Goal: Task Accomplishment & Management: Manage account settings

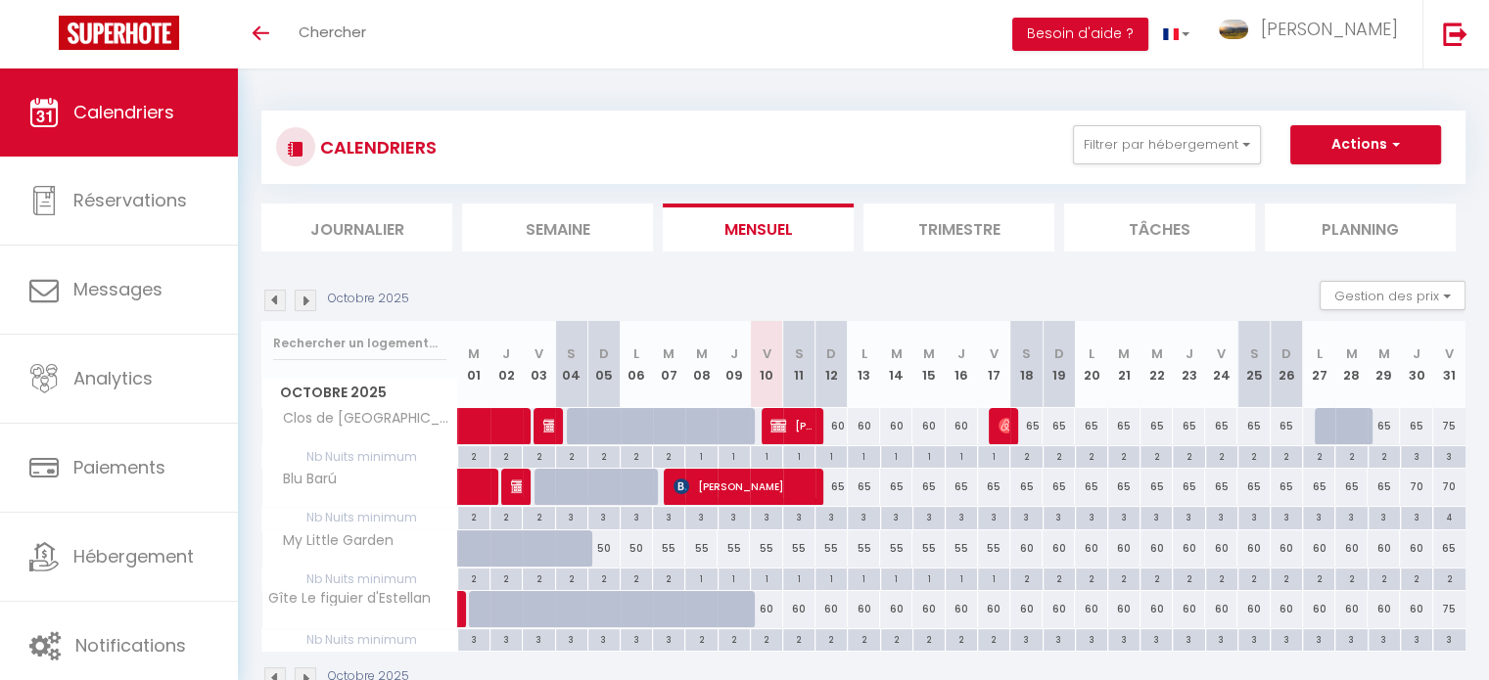
scroll to position [6, 0]
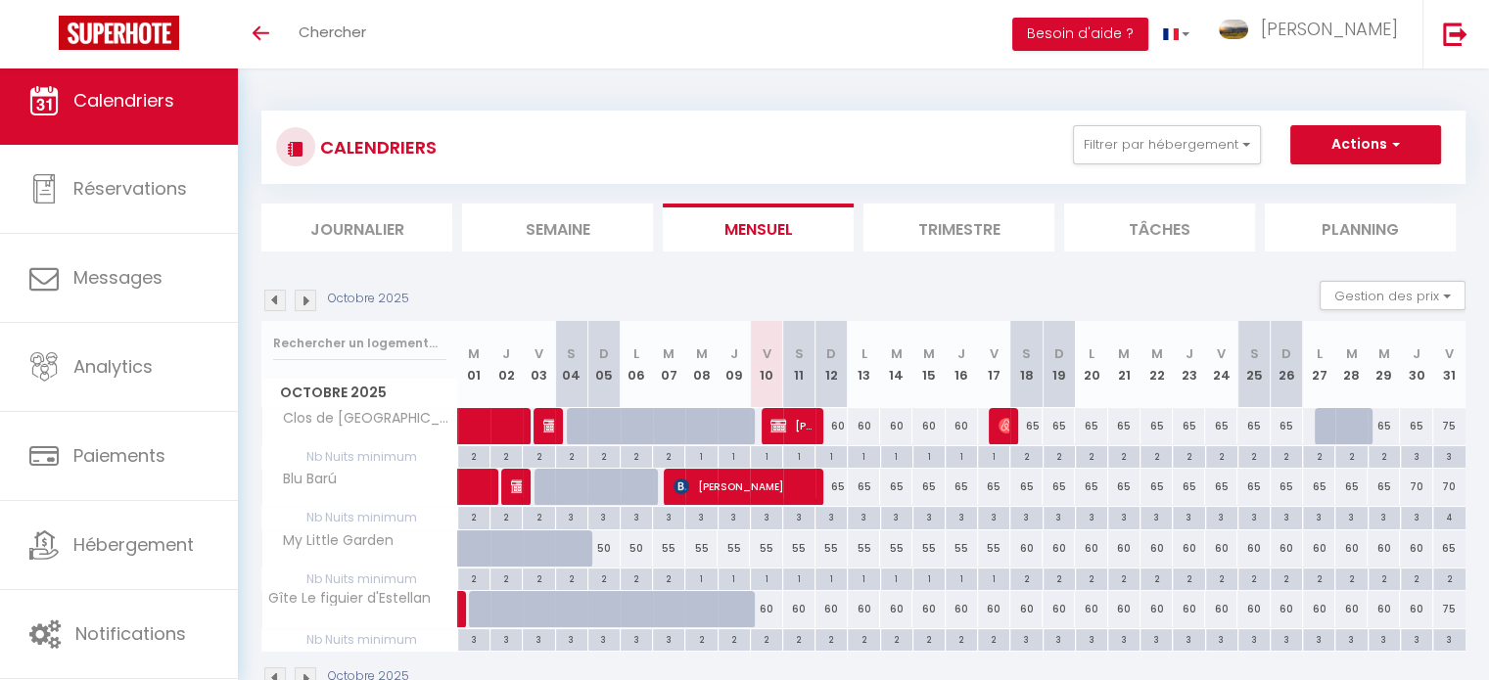
click at [889, 493] on div "65" at bounding box center [896, 487] width 32 height 36
type input "65"
type input "[DATE] Octobre 2025"
type input "Mer 15 Octobre 2025"
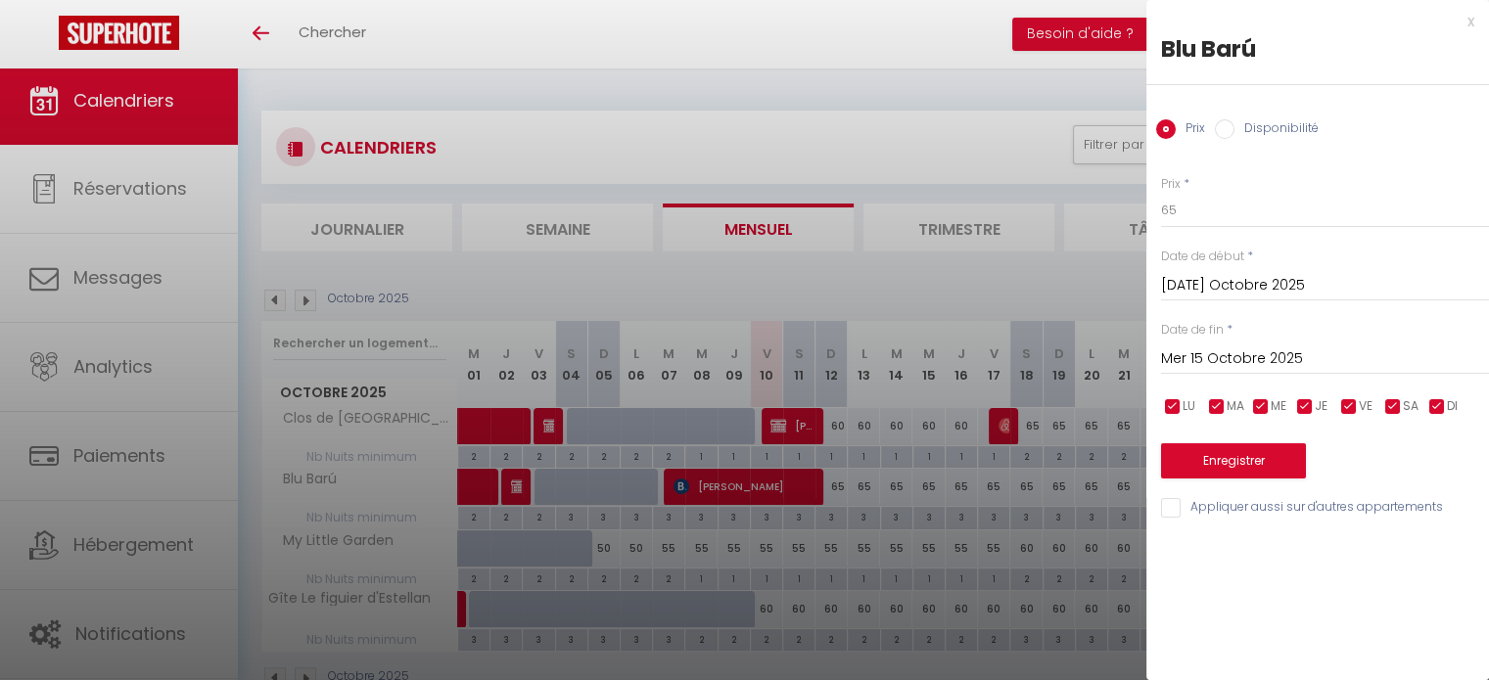
click at [114, 363] on div at bounding box center [744, 340] width 1489 height 680
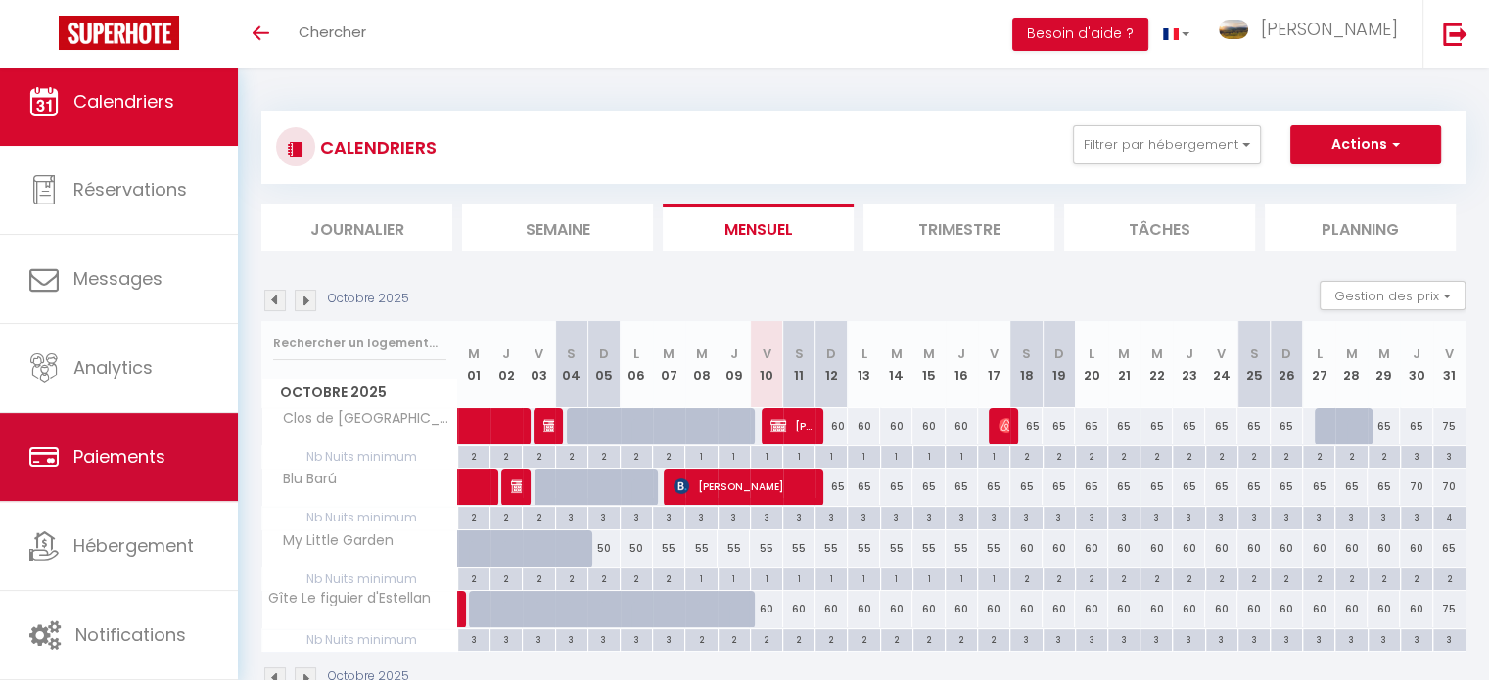
click at [118, 446] on span "Paiements" at bounding box center [119, 456] width 92 height 24
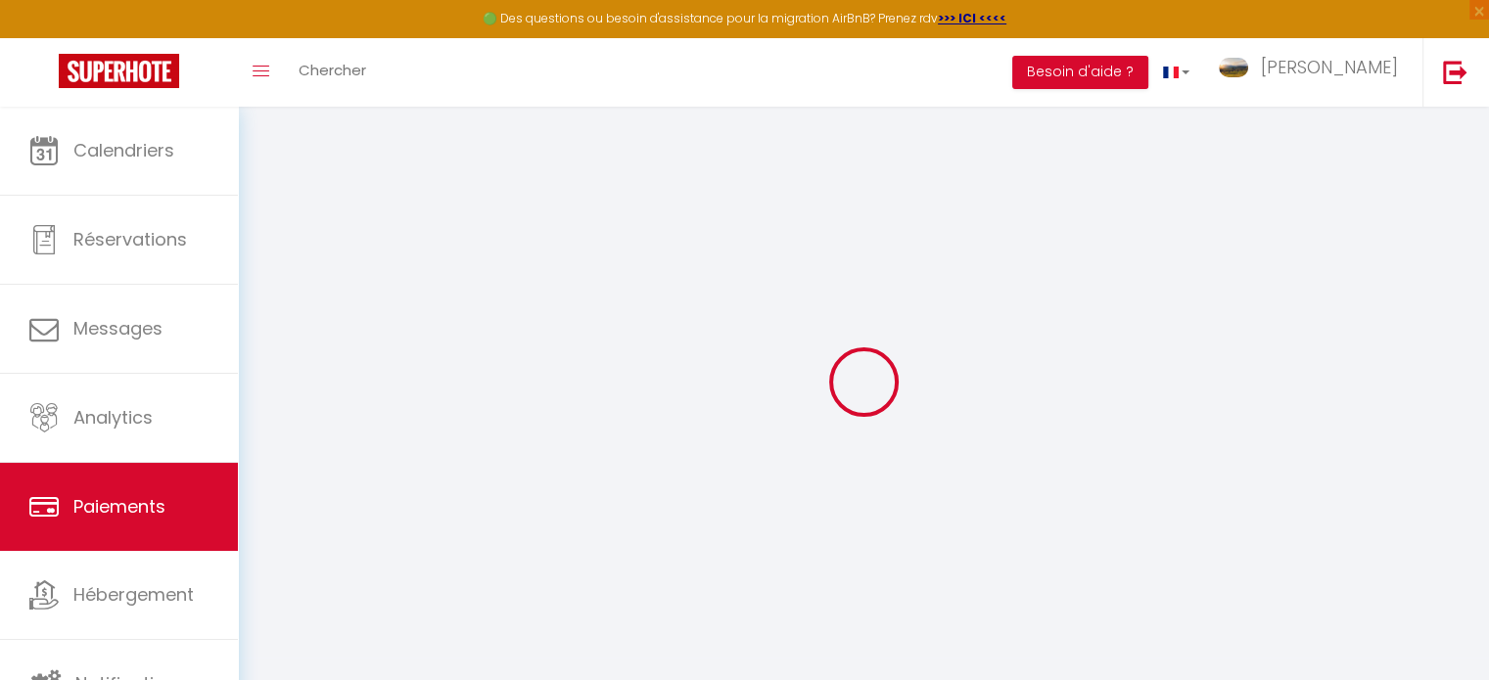
select select "2"
select select "0"
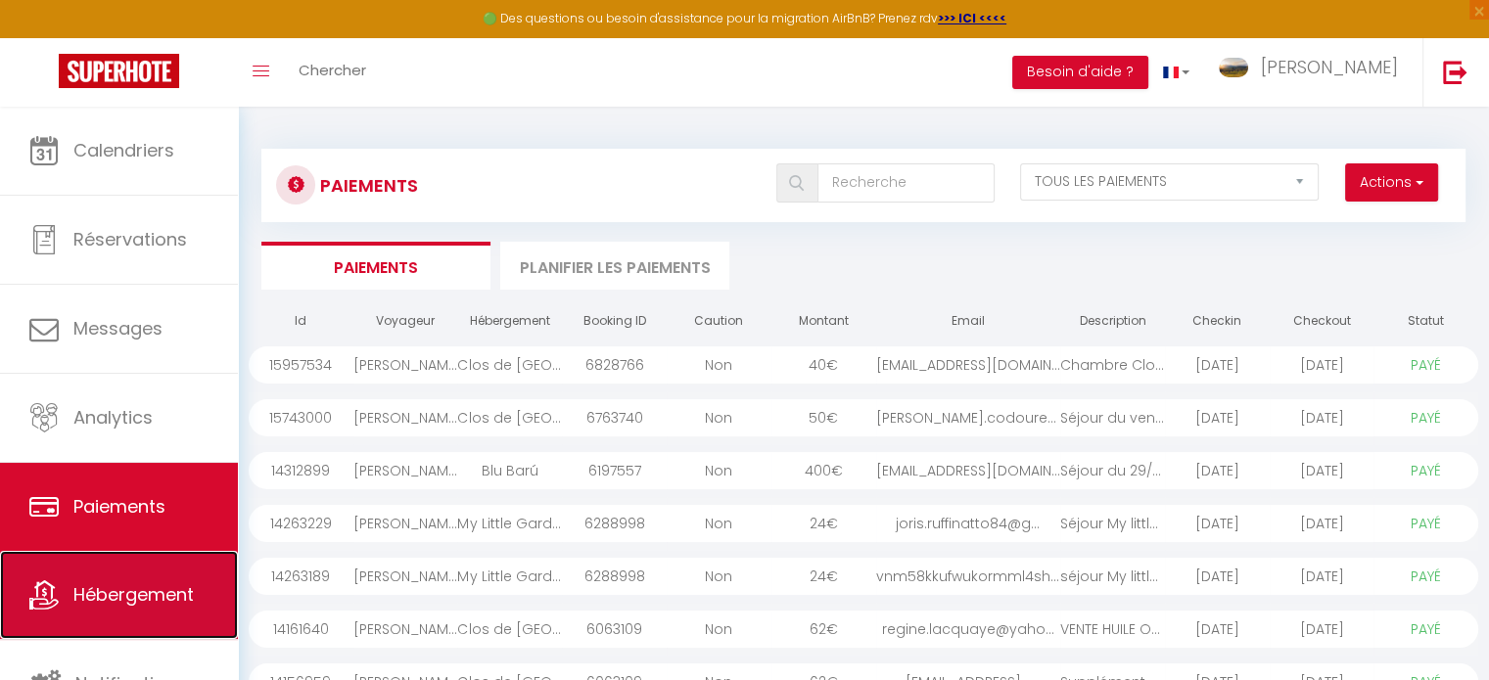
click at [137, 594] on span "Hébergement" at bounding box center [133, 594] width 120 height 24
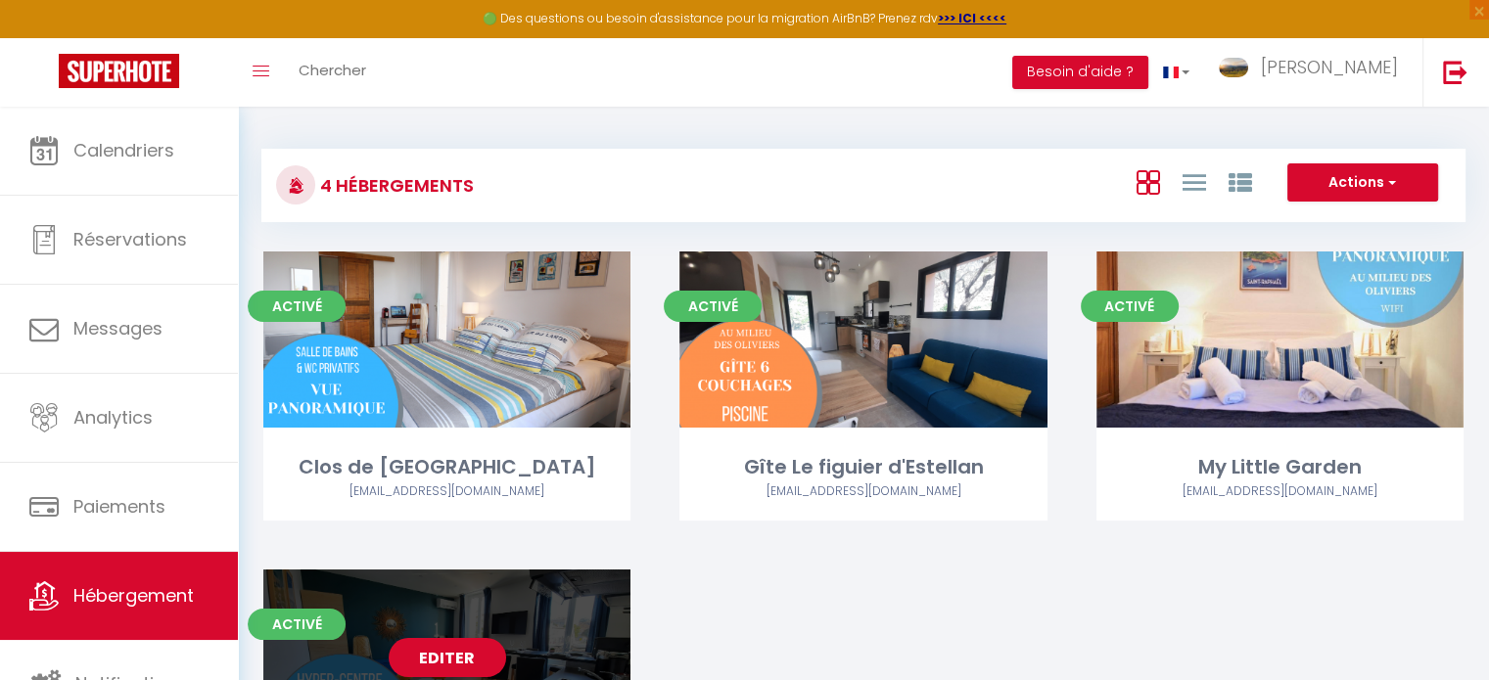
click at [544, 607] on div "Editer" at bounding box center [446, 658] width 367 height 176
select select "3"
select select "2"
select select "1"
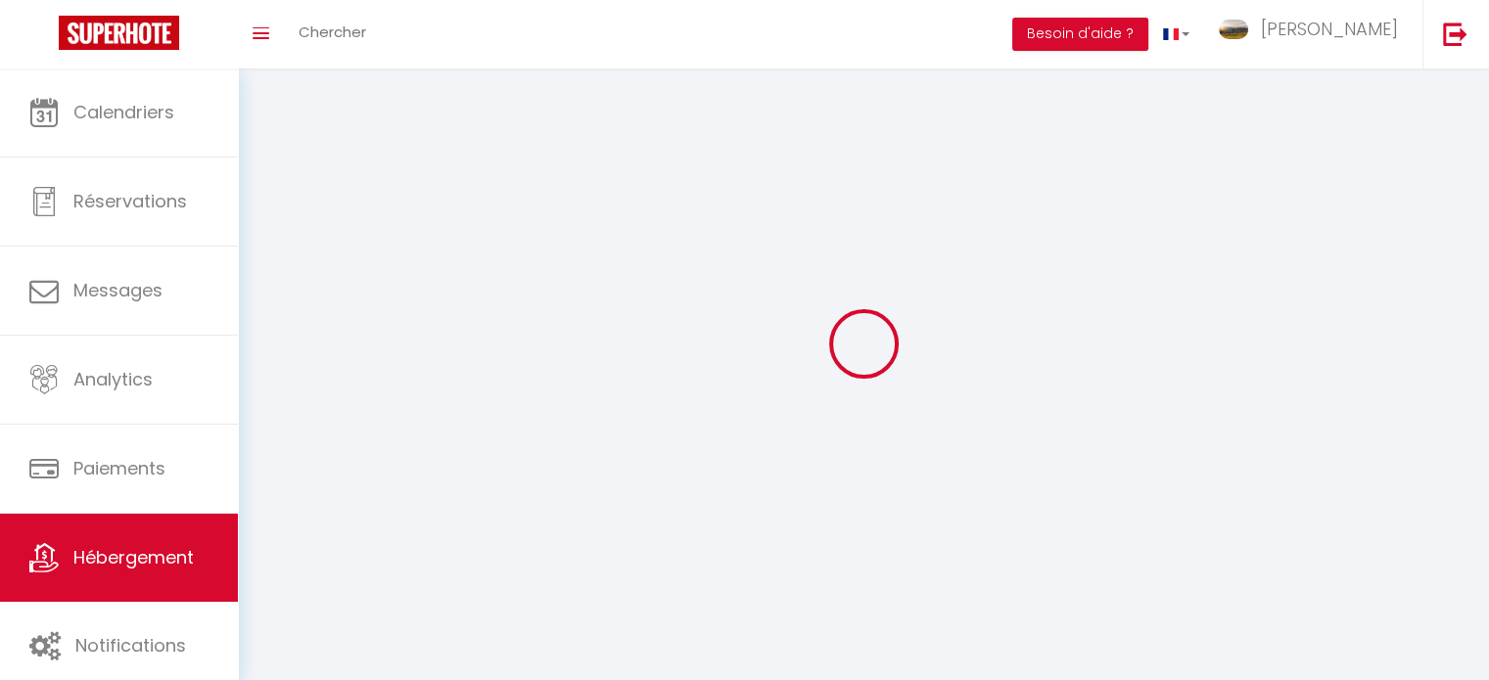
select select
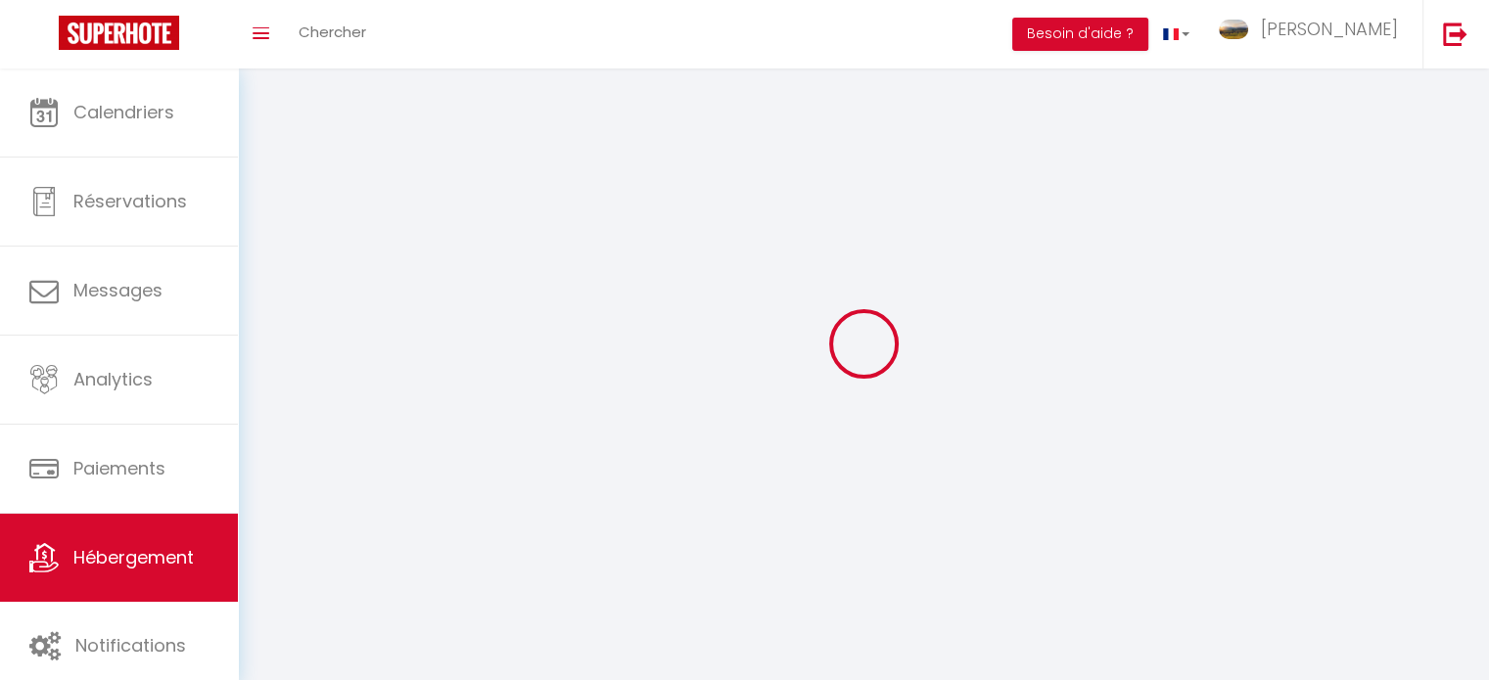
checkbox input "false"
select select
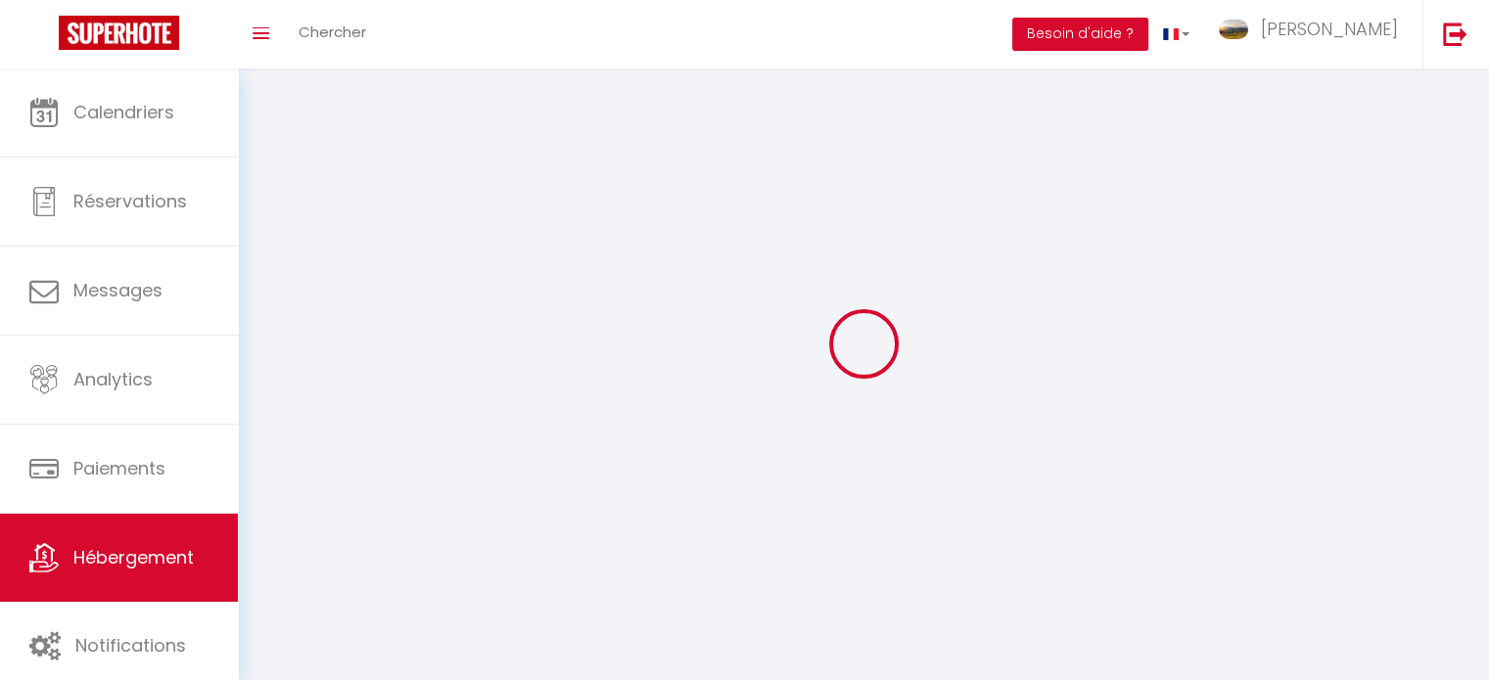
select select
select select "1"
select select
select select "28"
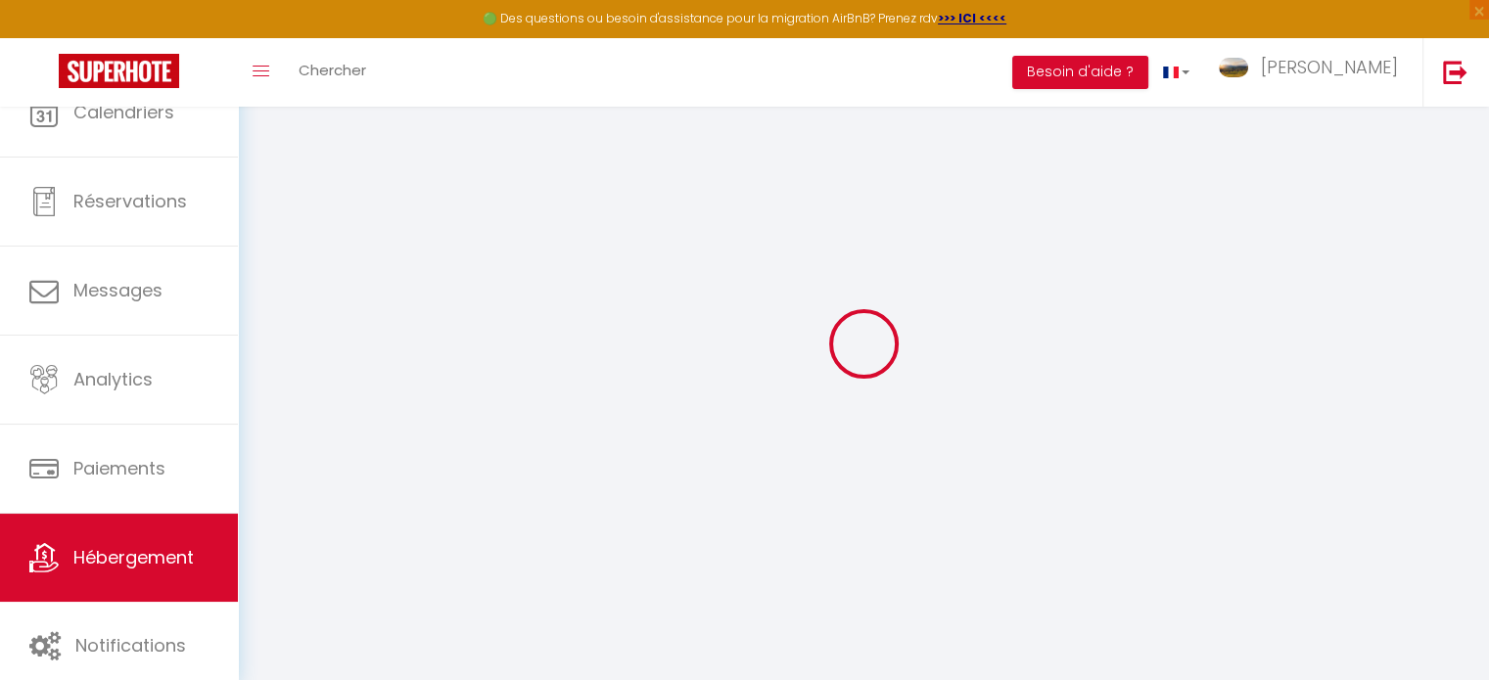
select select
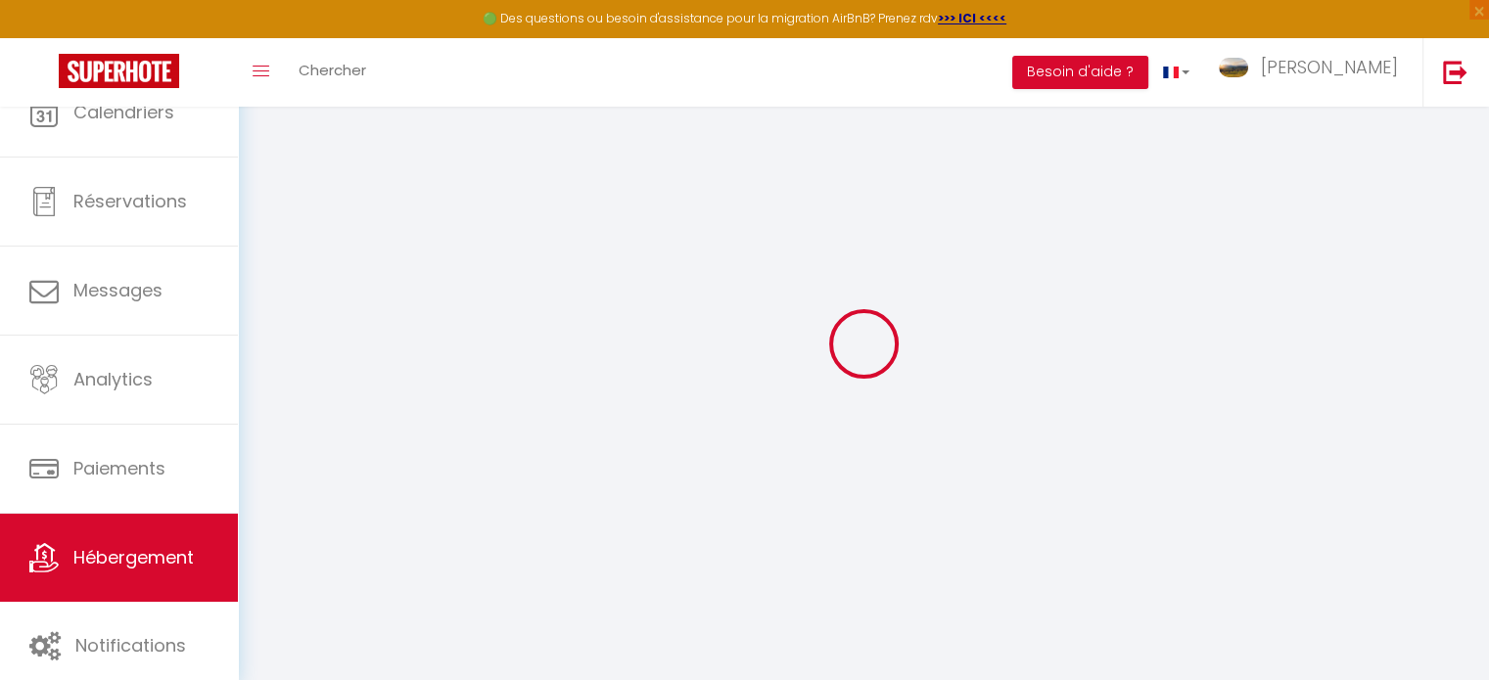
select select
checkbox input "false"
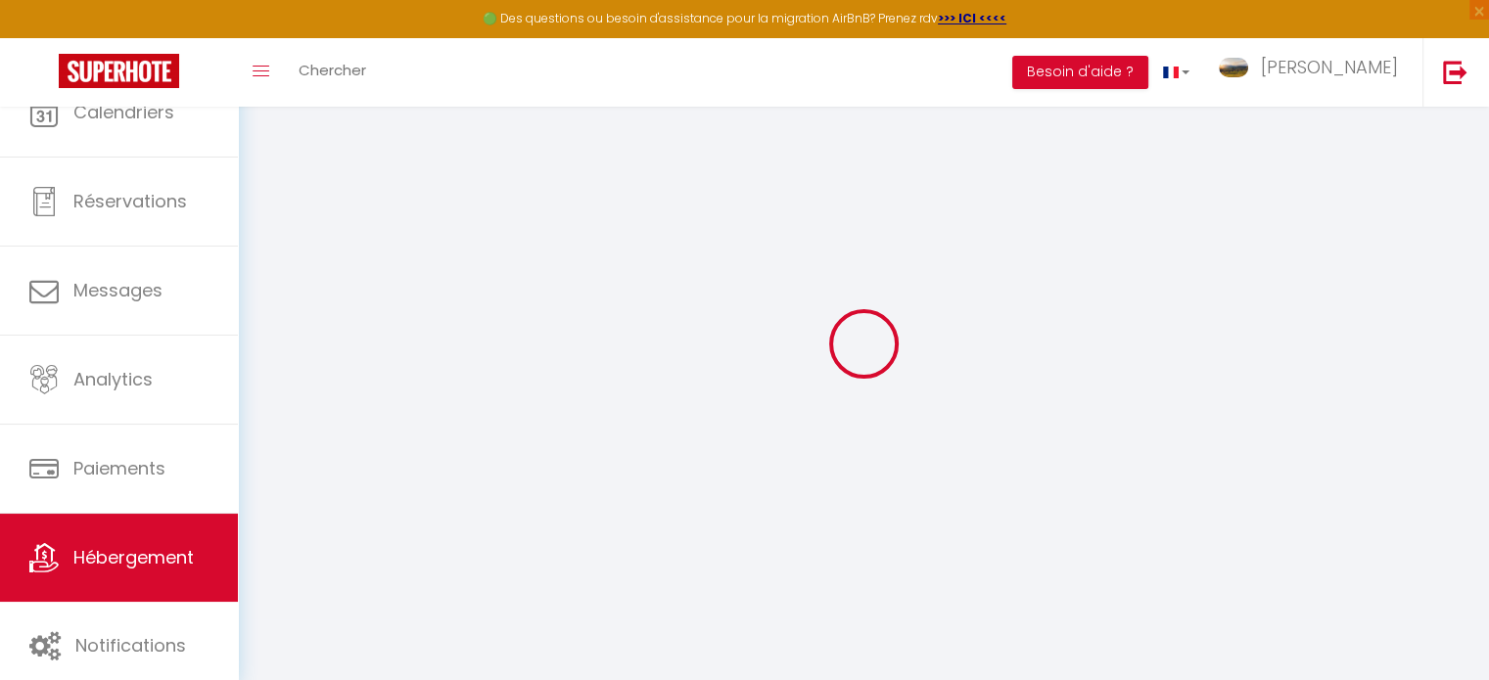
select select
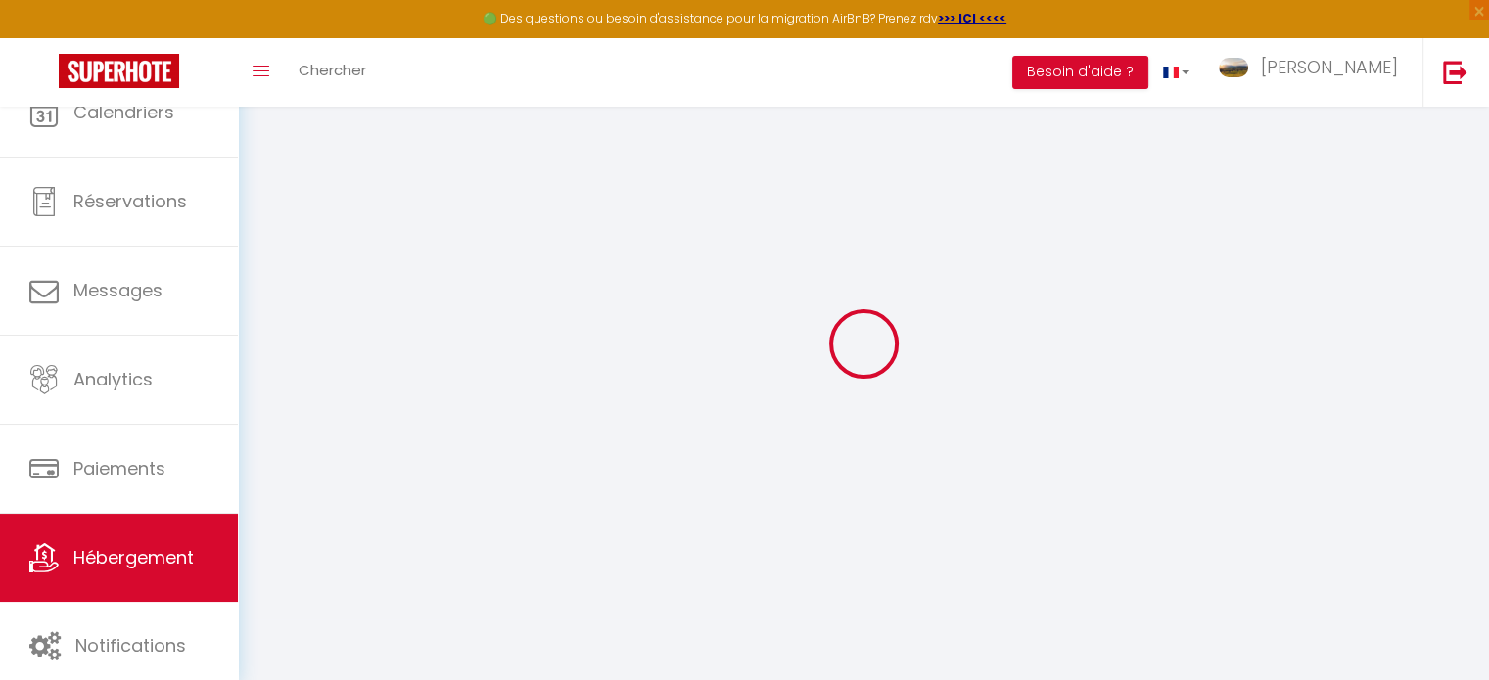
select select
checkbox input "false"
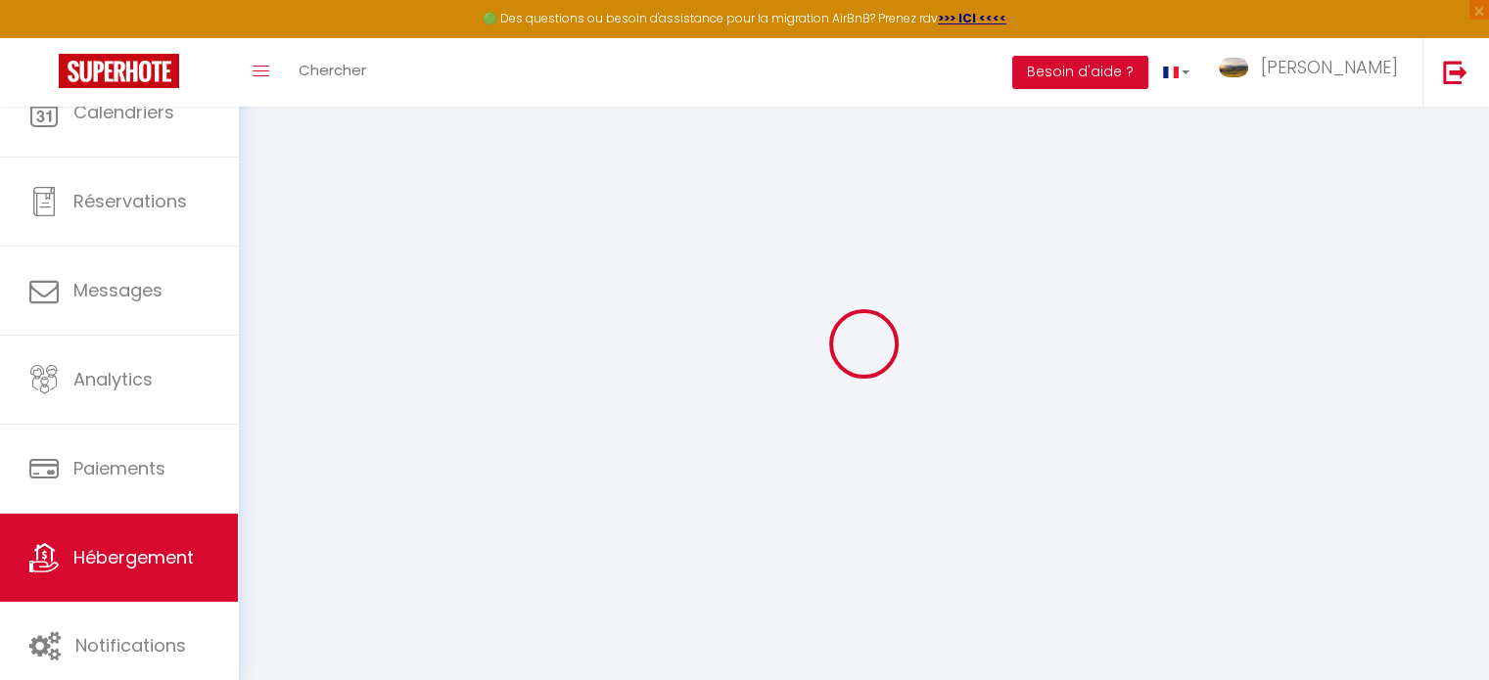
checkbox input "false"
select select
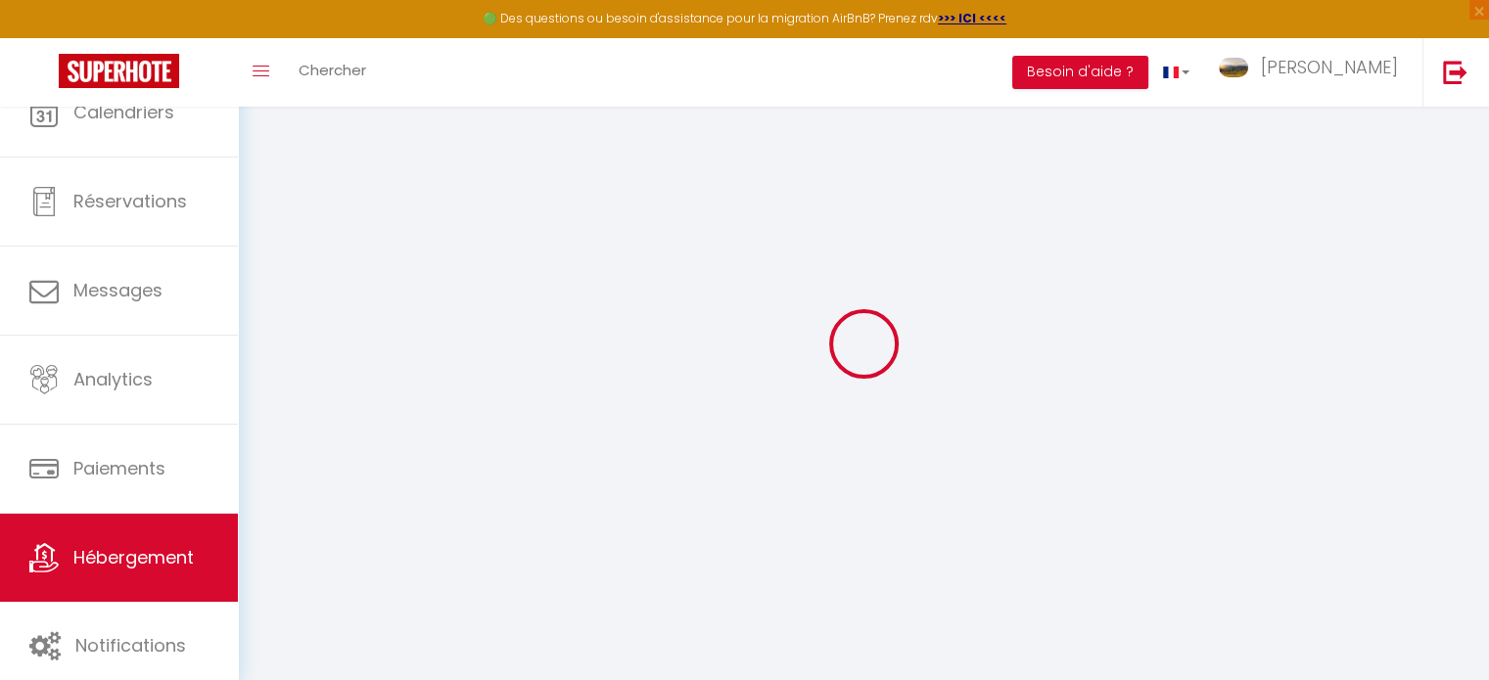
select select
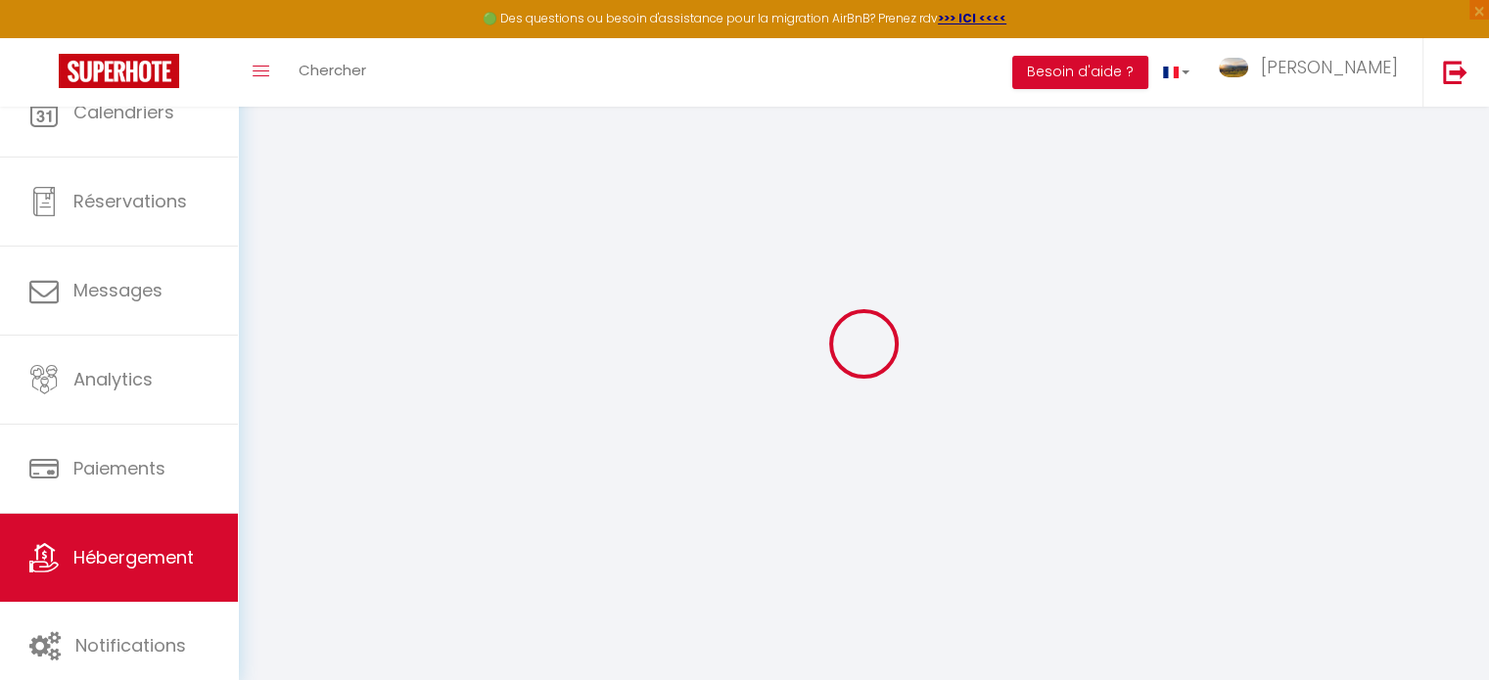
checkbox input "false"
select select
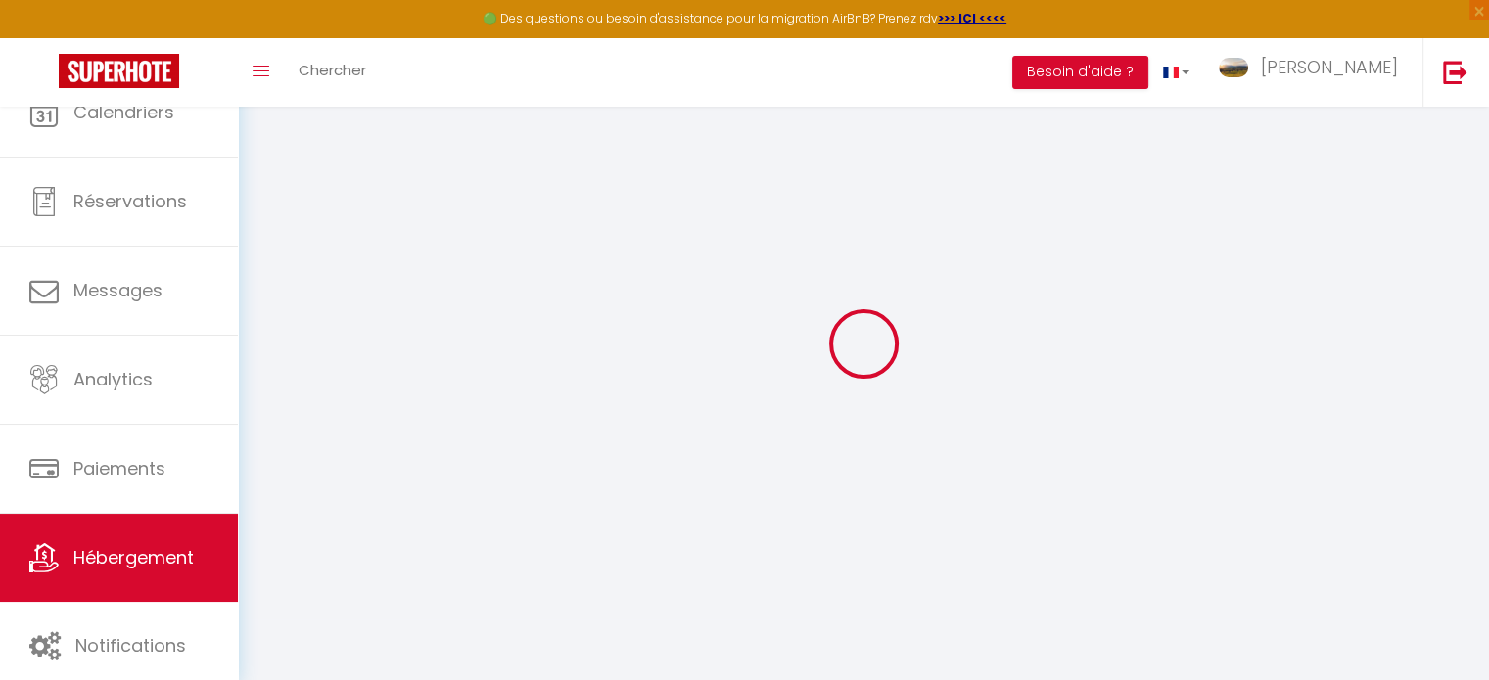
select select
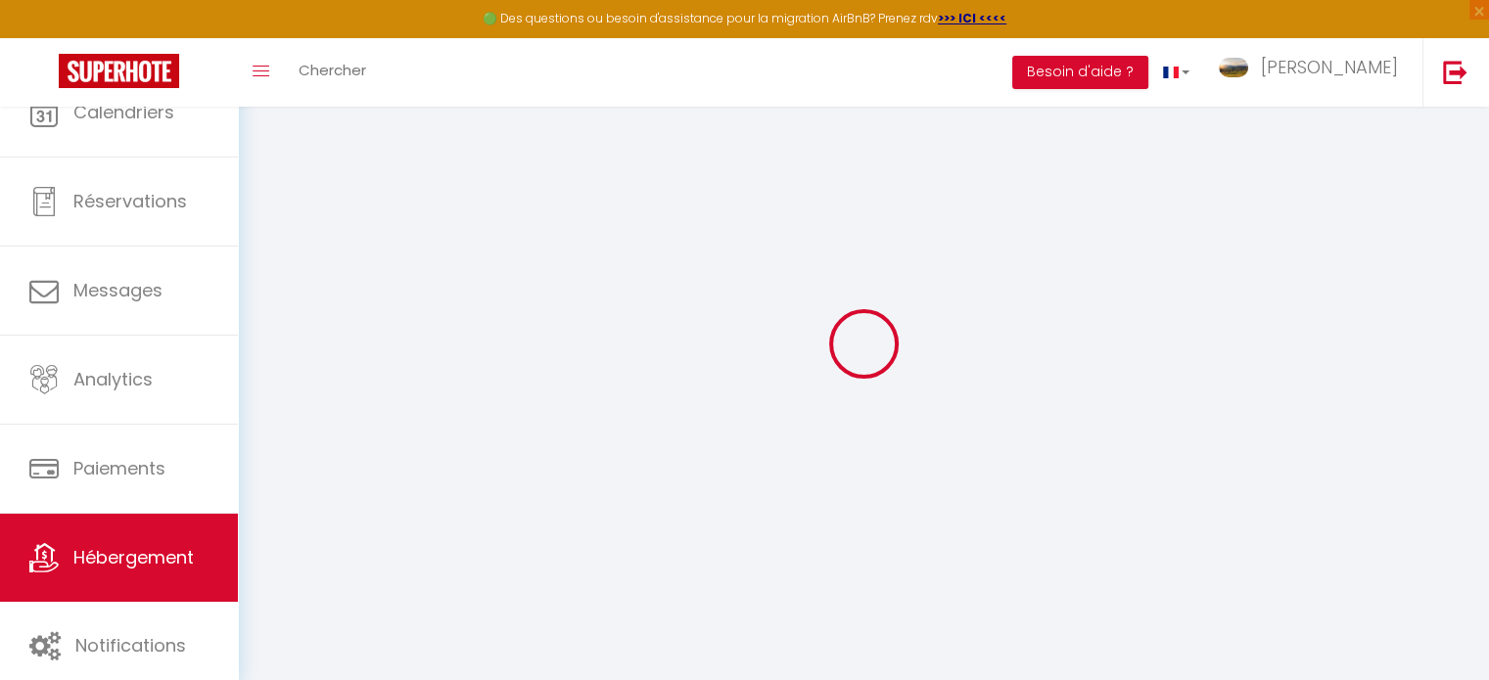
select select
checkbox input "false"
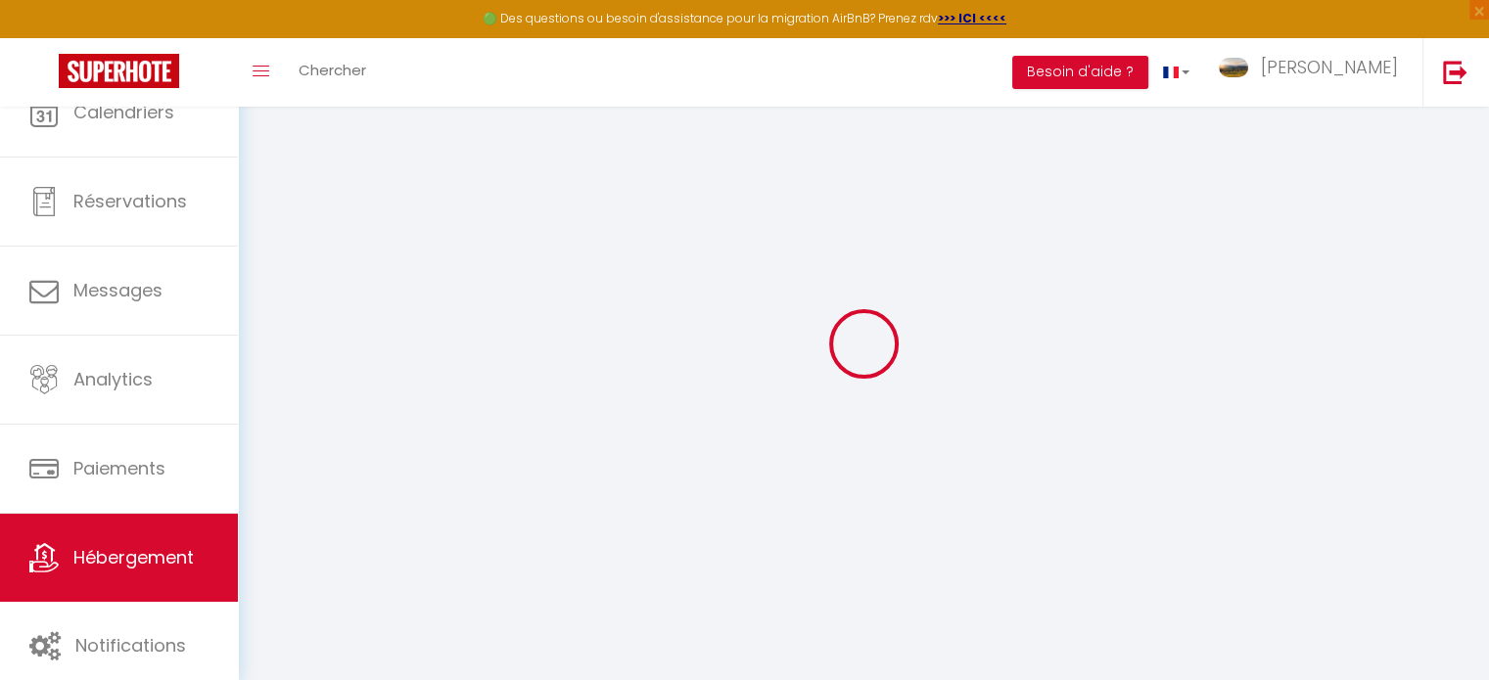
checkbox input "false"
select select
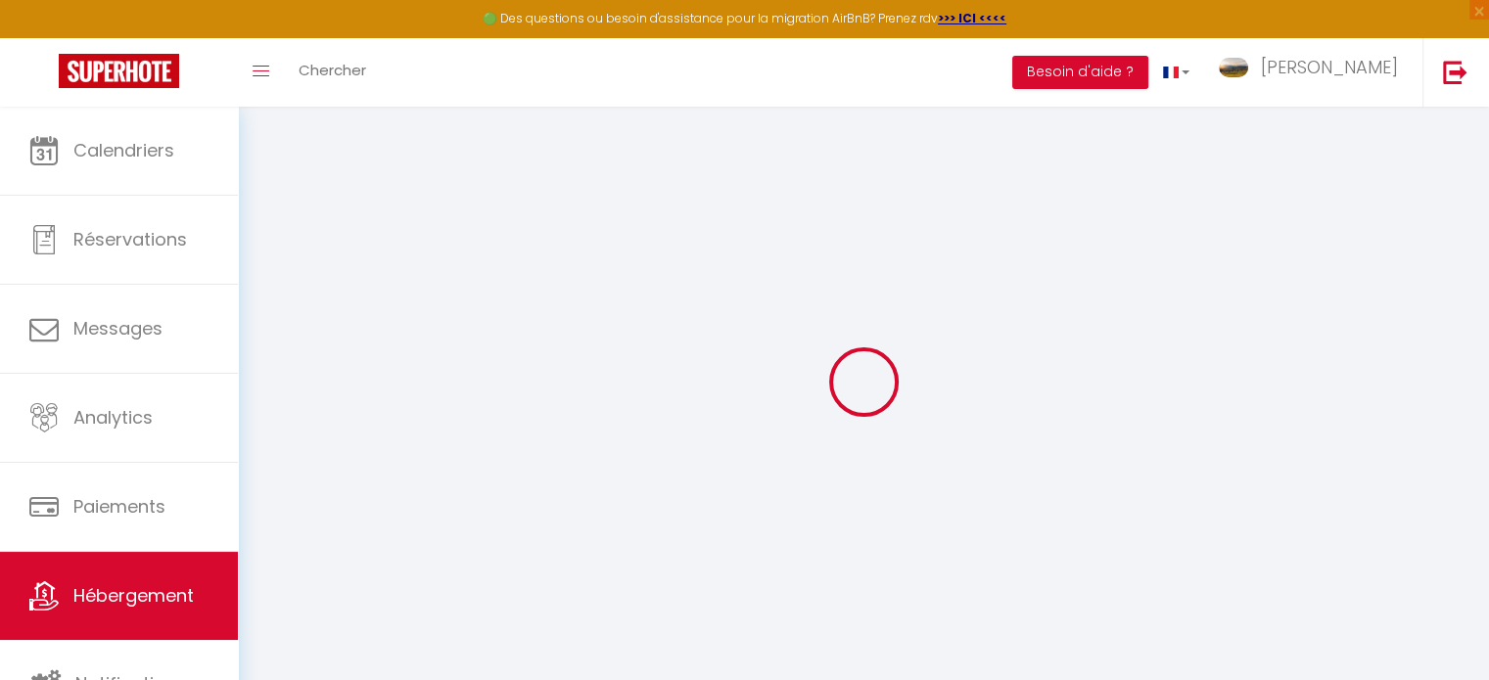
select select
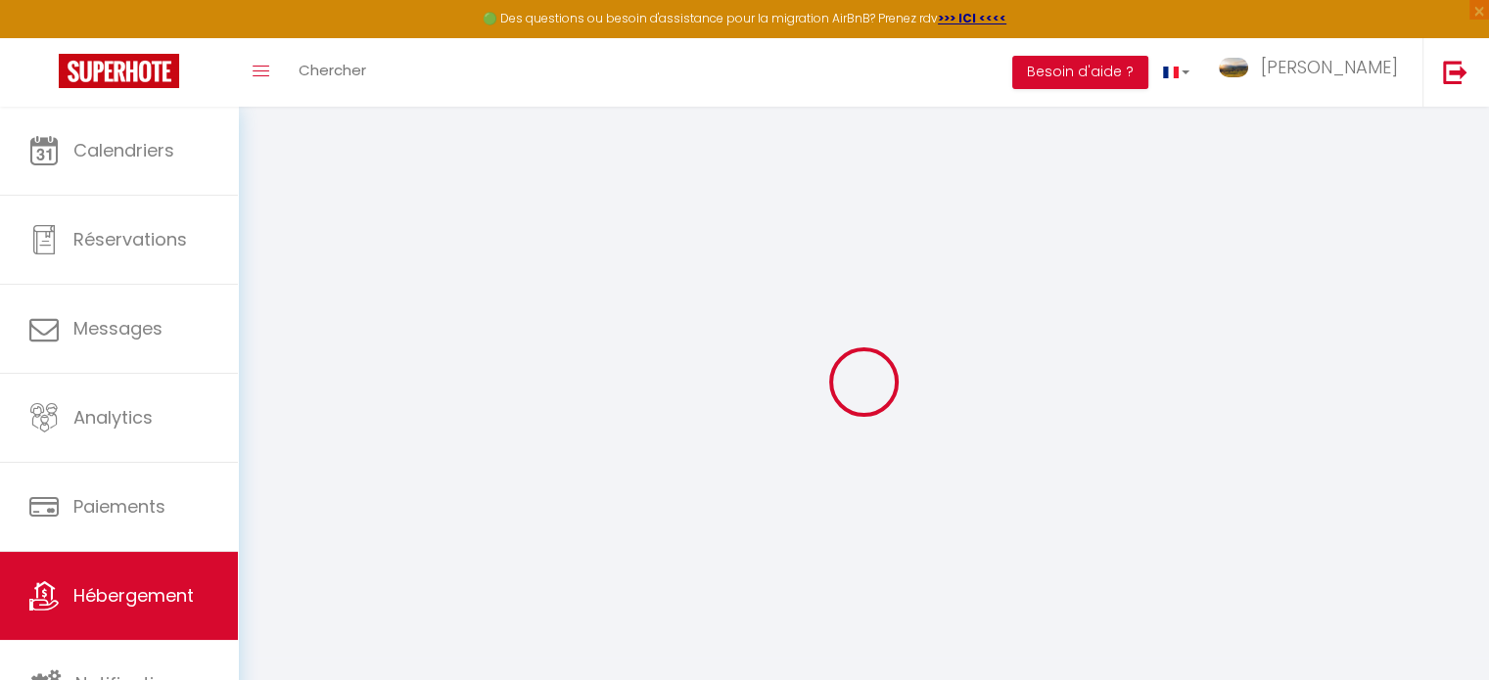
select select
checkbox input "false"
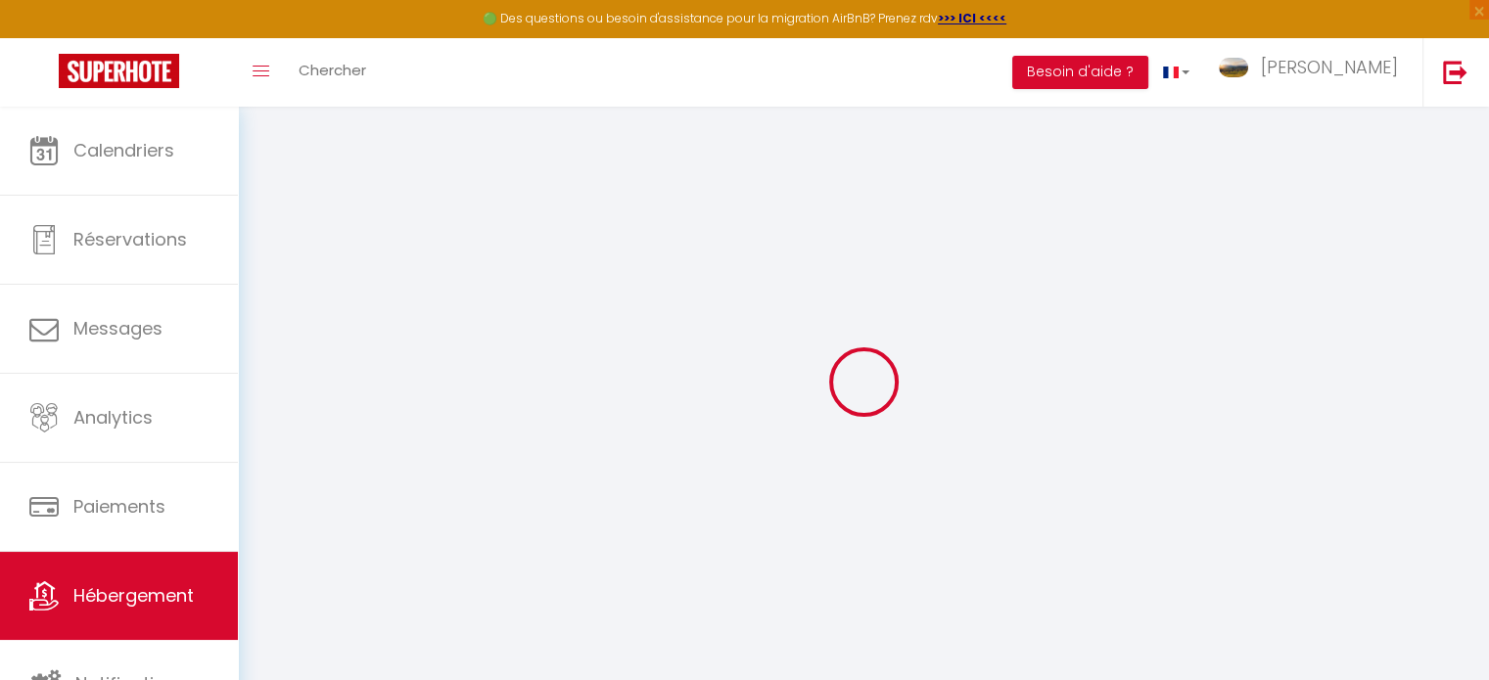
select select
type input "Blu Barú"
select select "2"
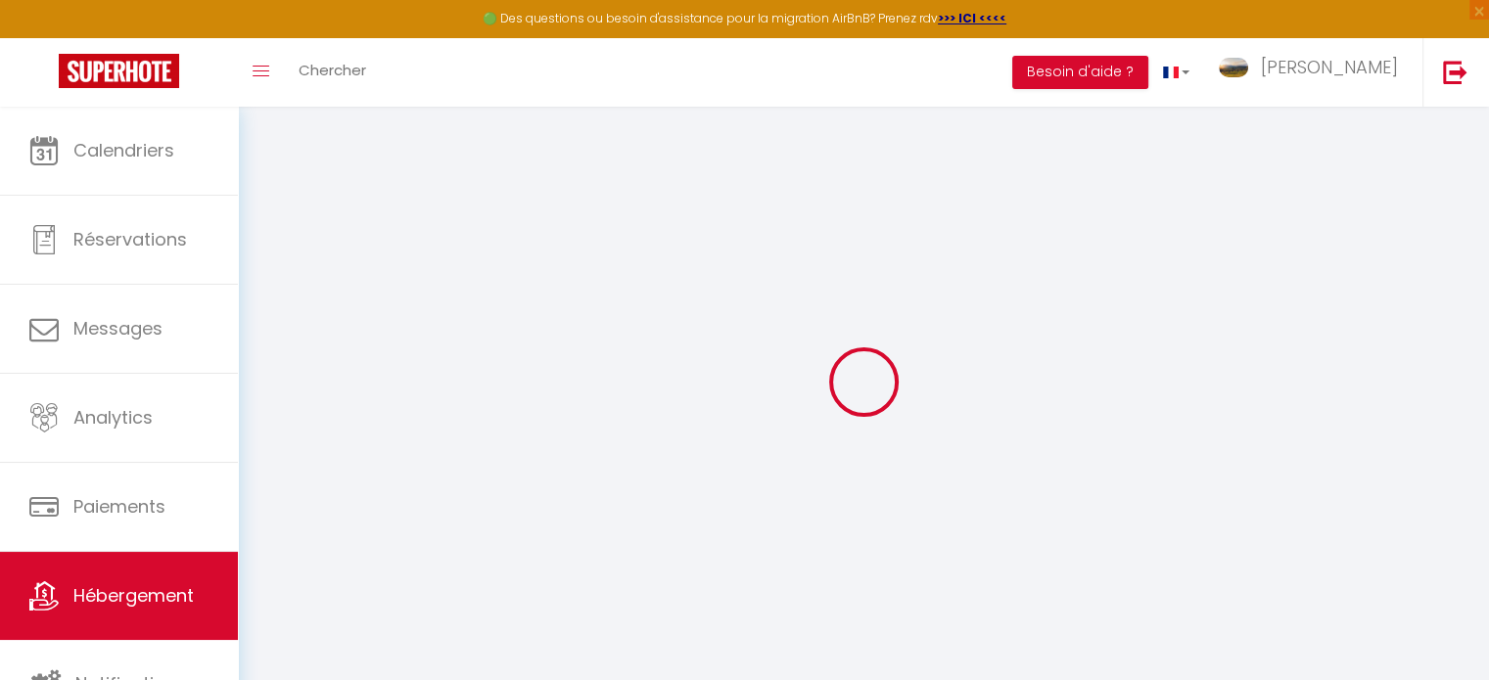
type input "40"
type input "15"
type input "25"
type input "1.31"
select select
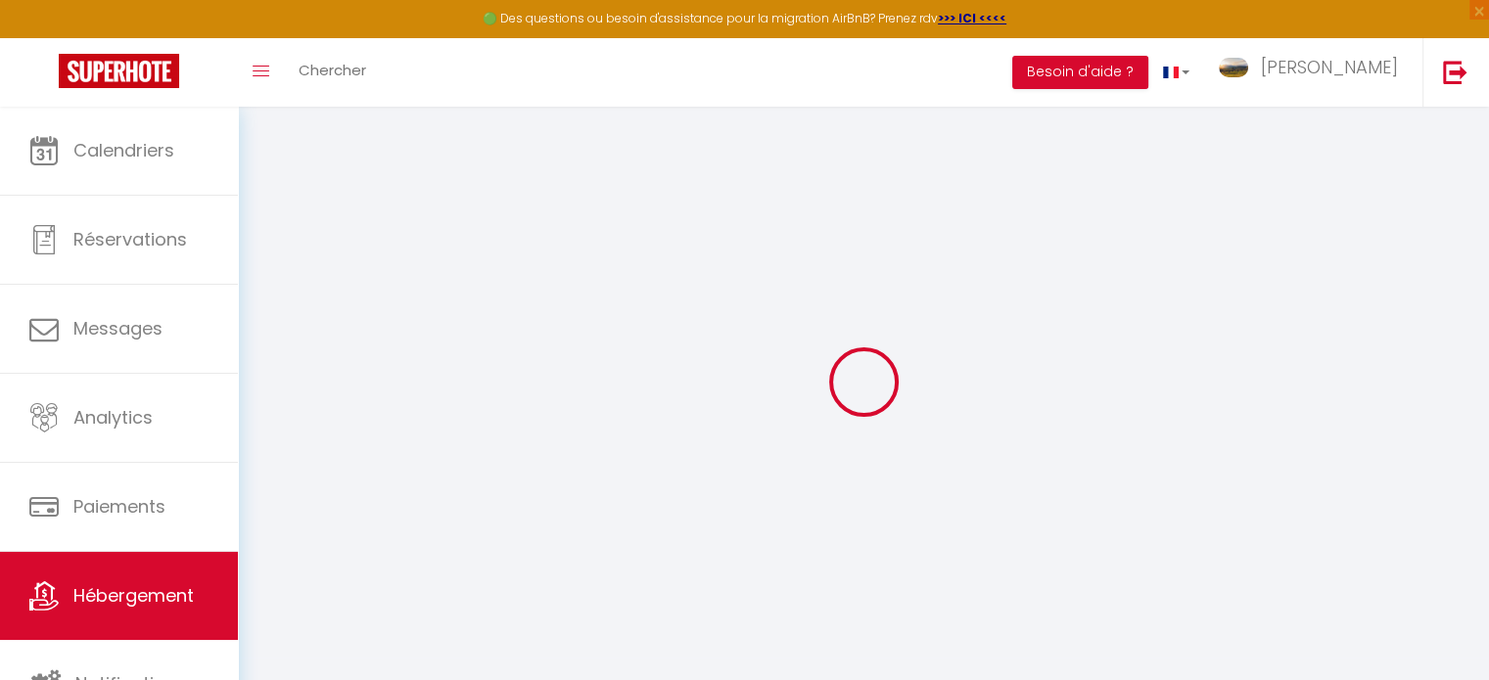
select select
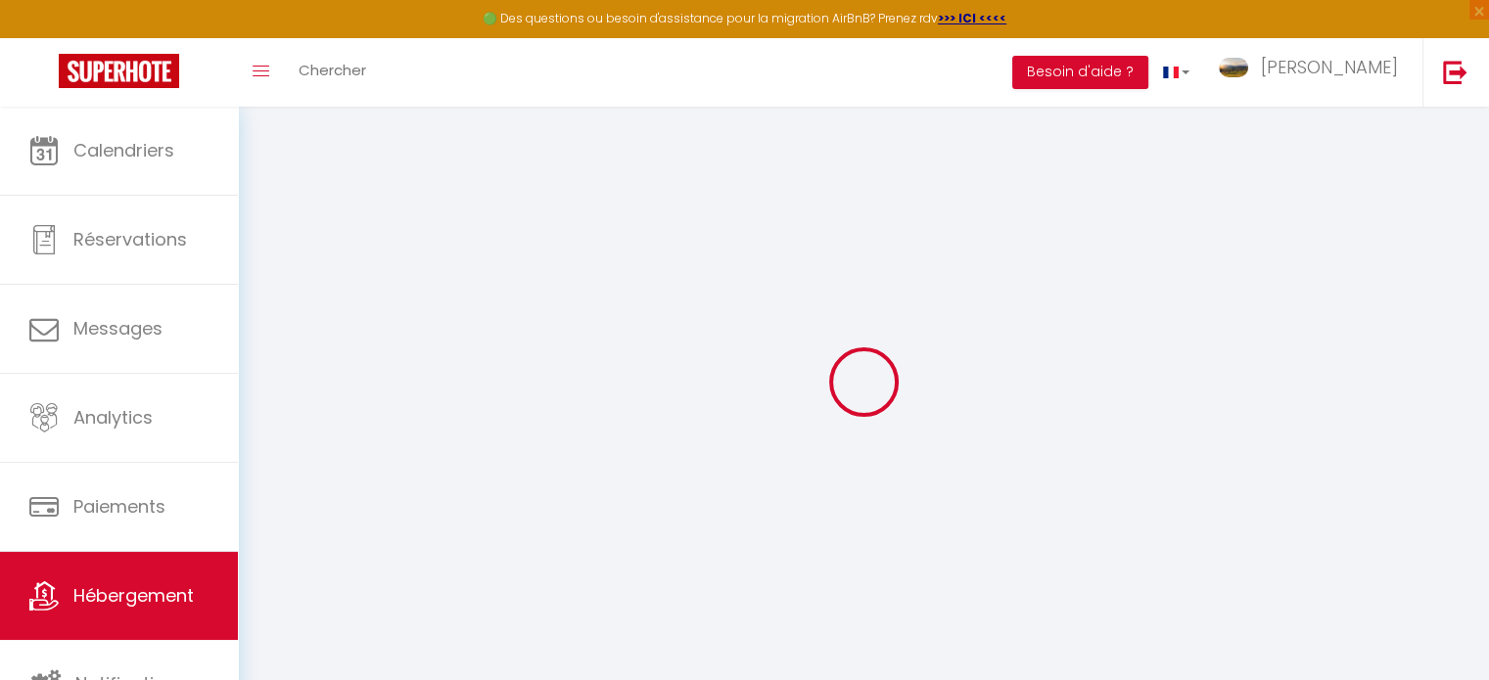
type input "[STREET_ADDRESS][PERSON_NAME]"
type input "83170"
type input "Brignoles"
select select "75"
type input "[EMAIL_ADDRESS][DOMAIN_NAME]"
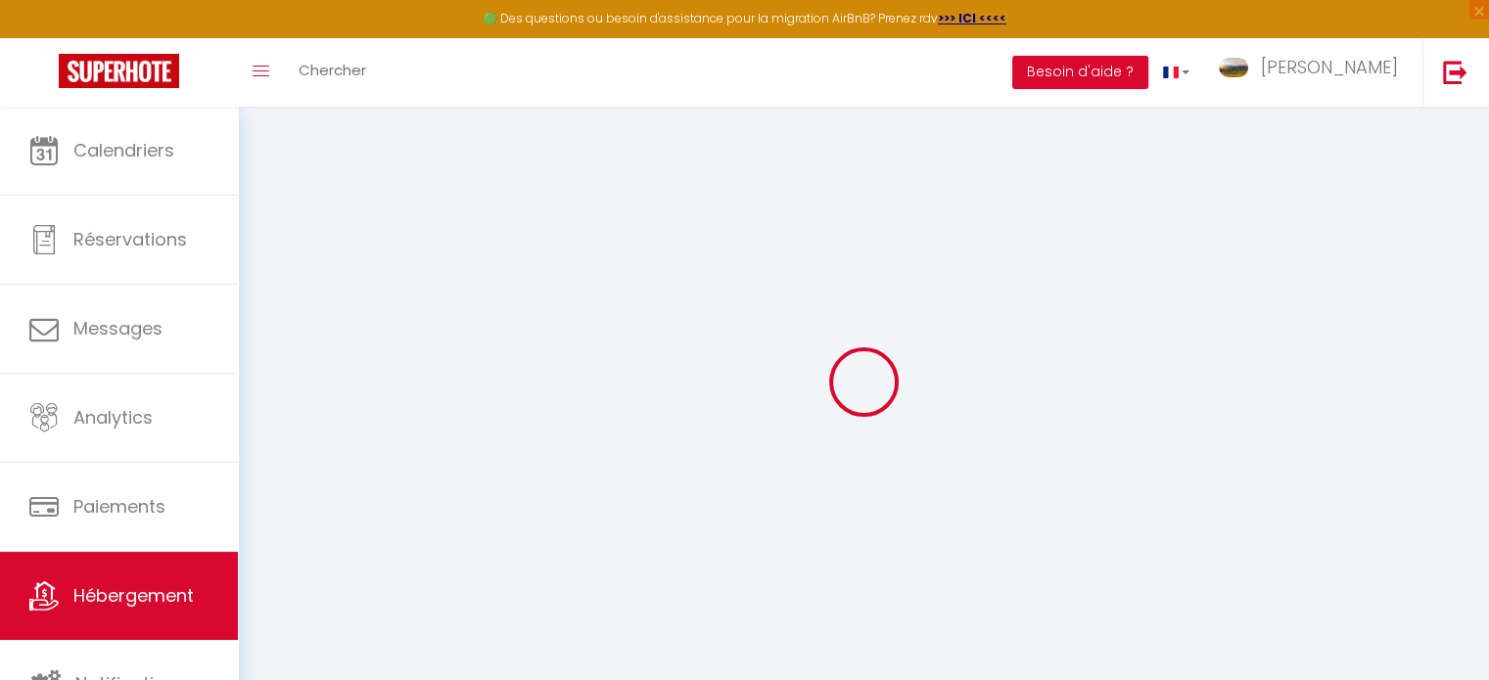
select select "495"
checkbox input "false"
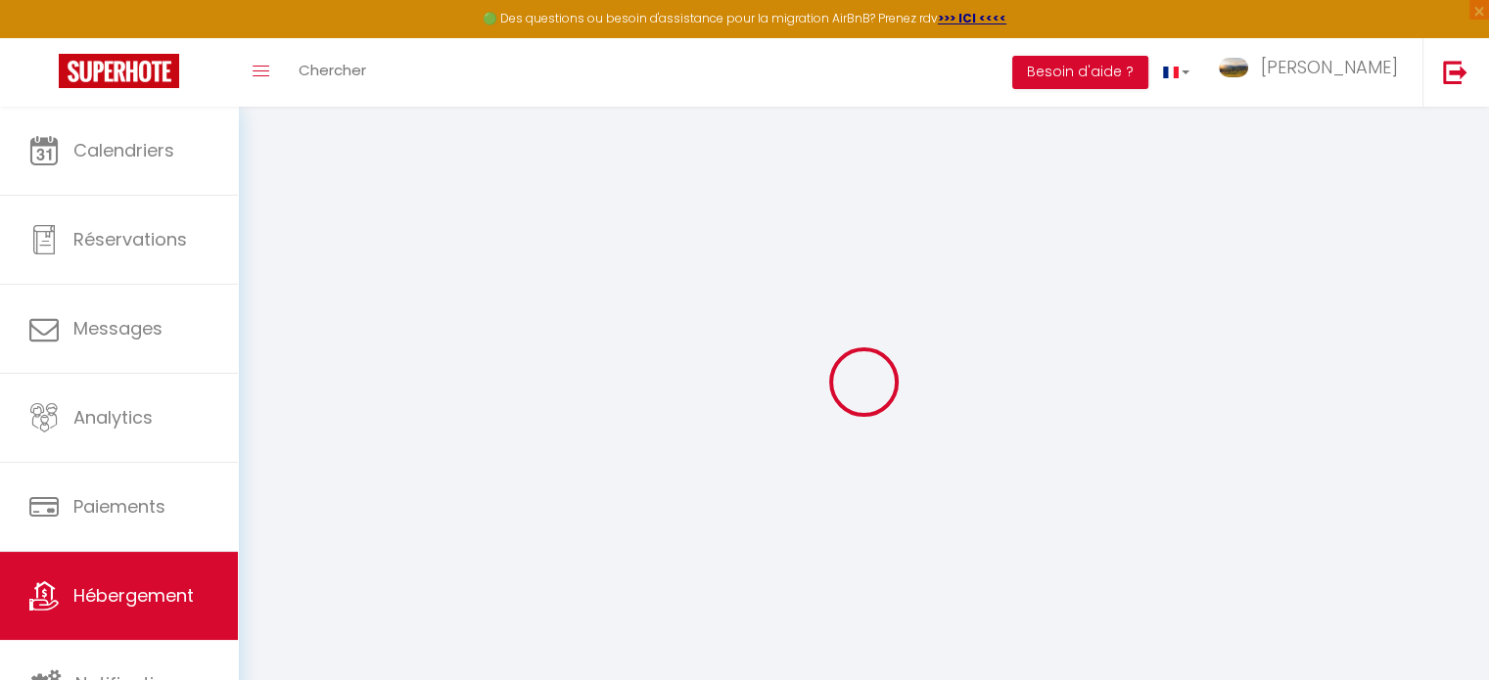
select select
type input "0"
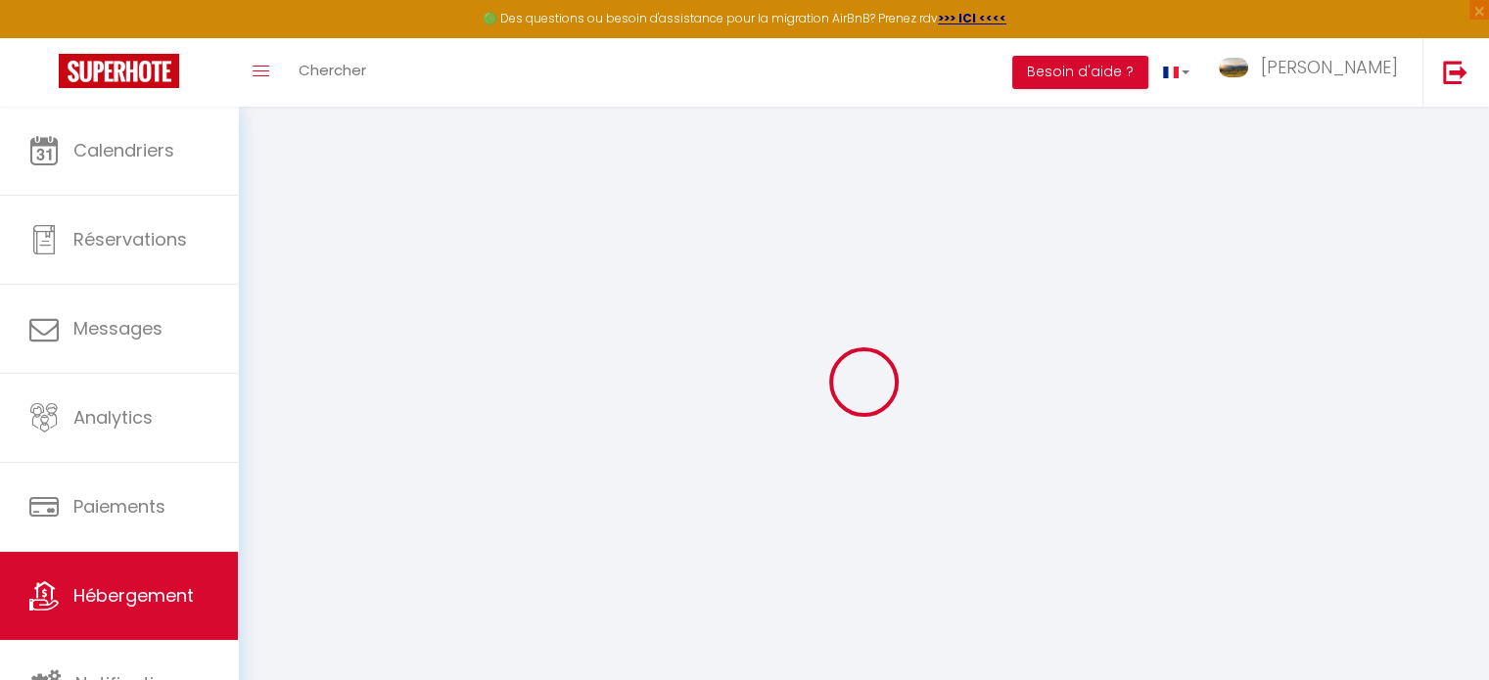
type input "0"
select select
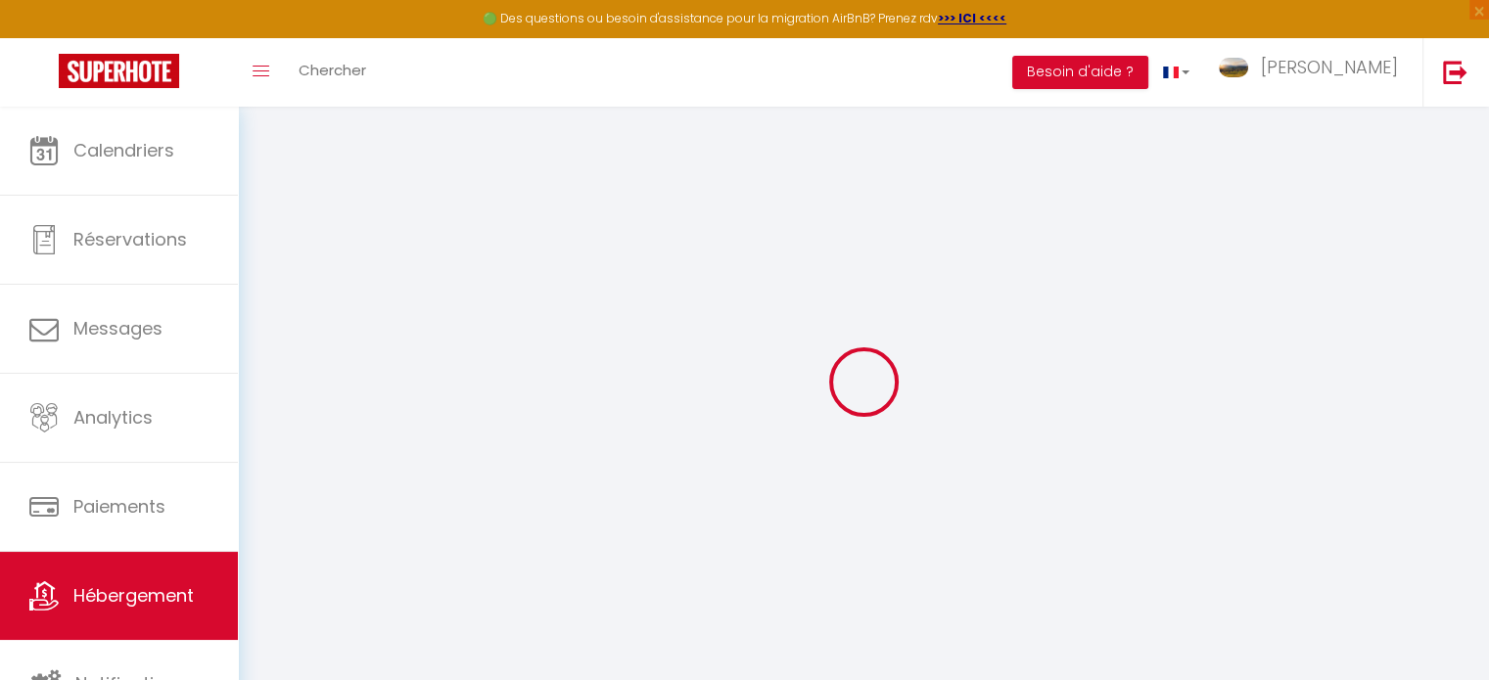
select select
checkbox input "false"
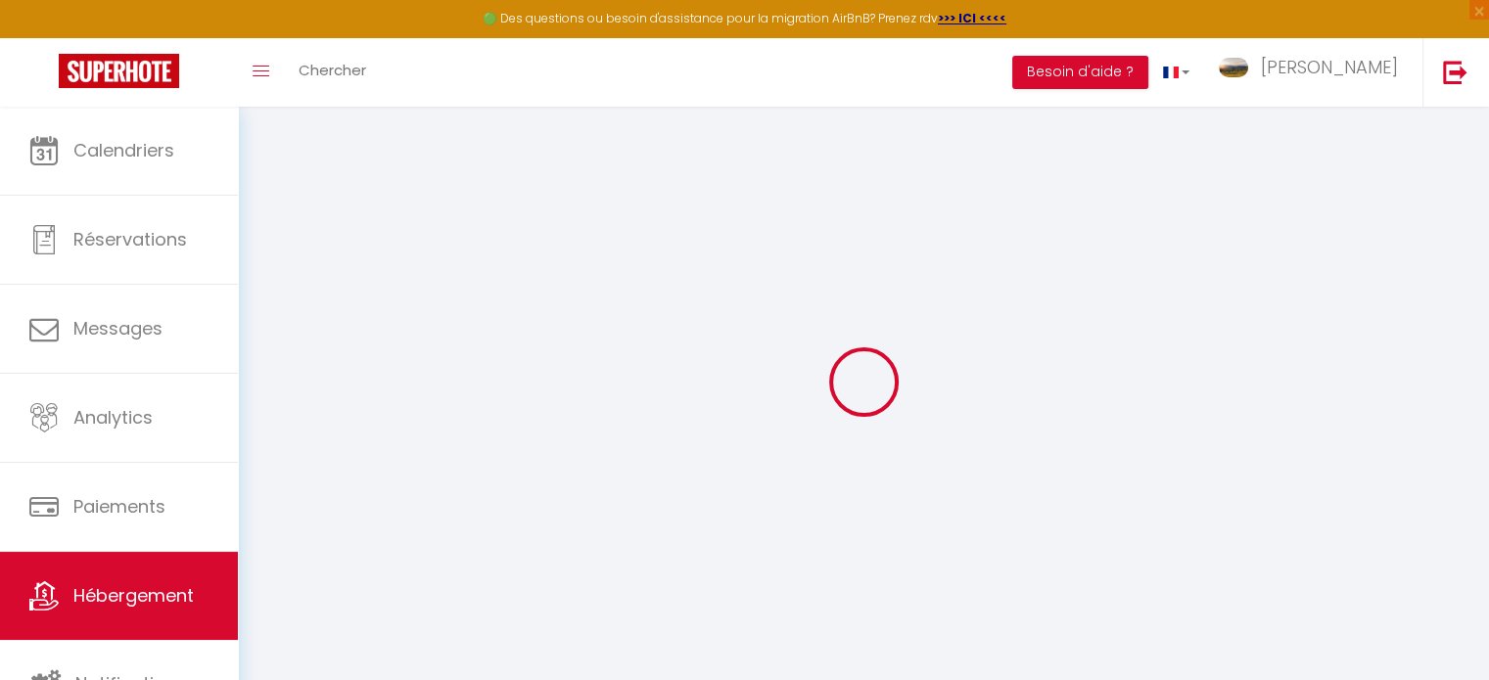
checkbox input "false"
select select
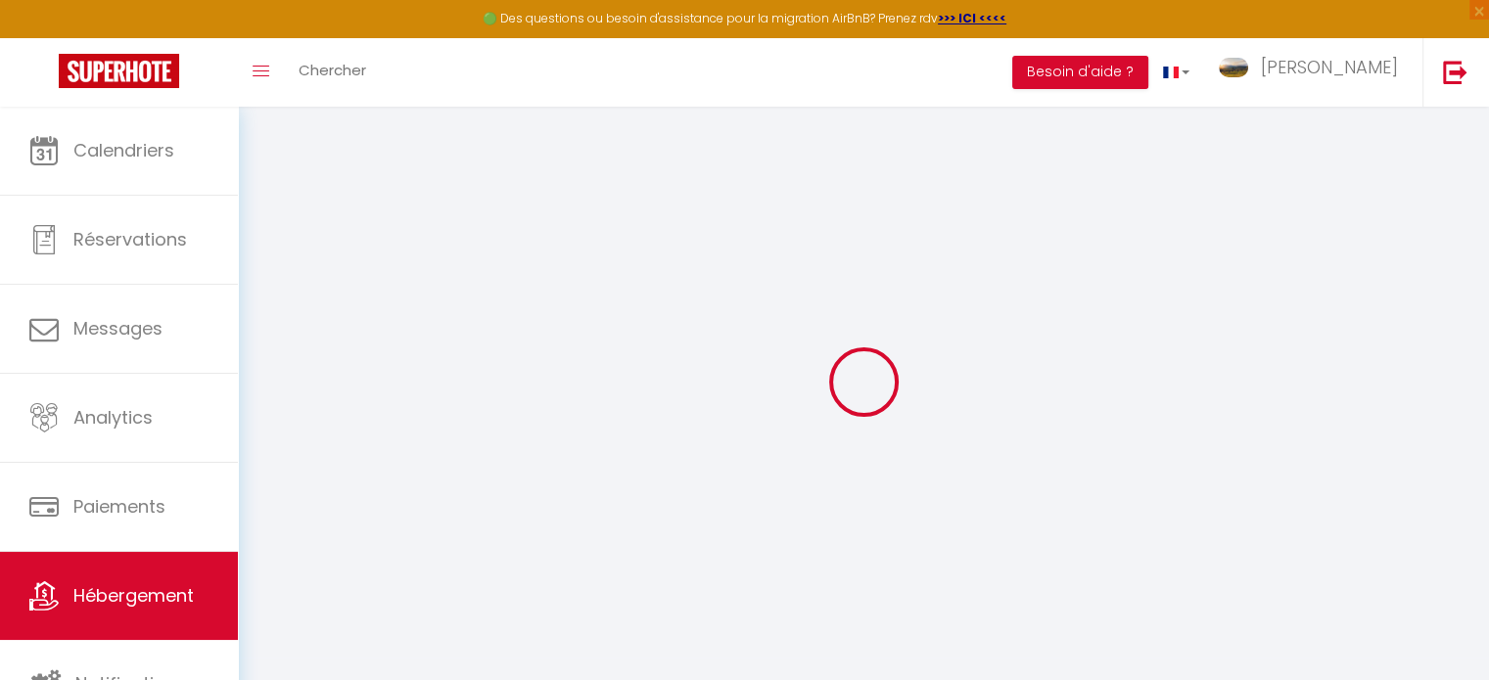
select select
checkbox input "false"
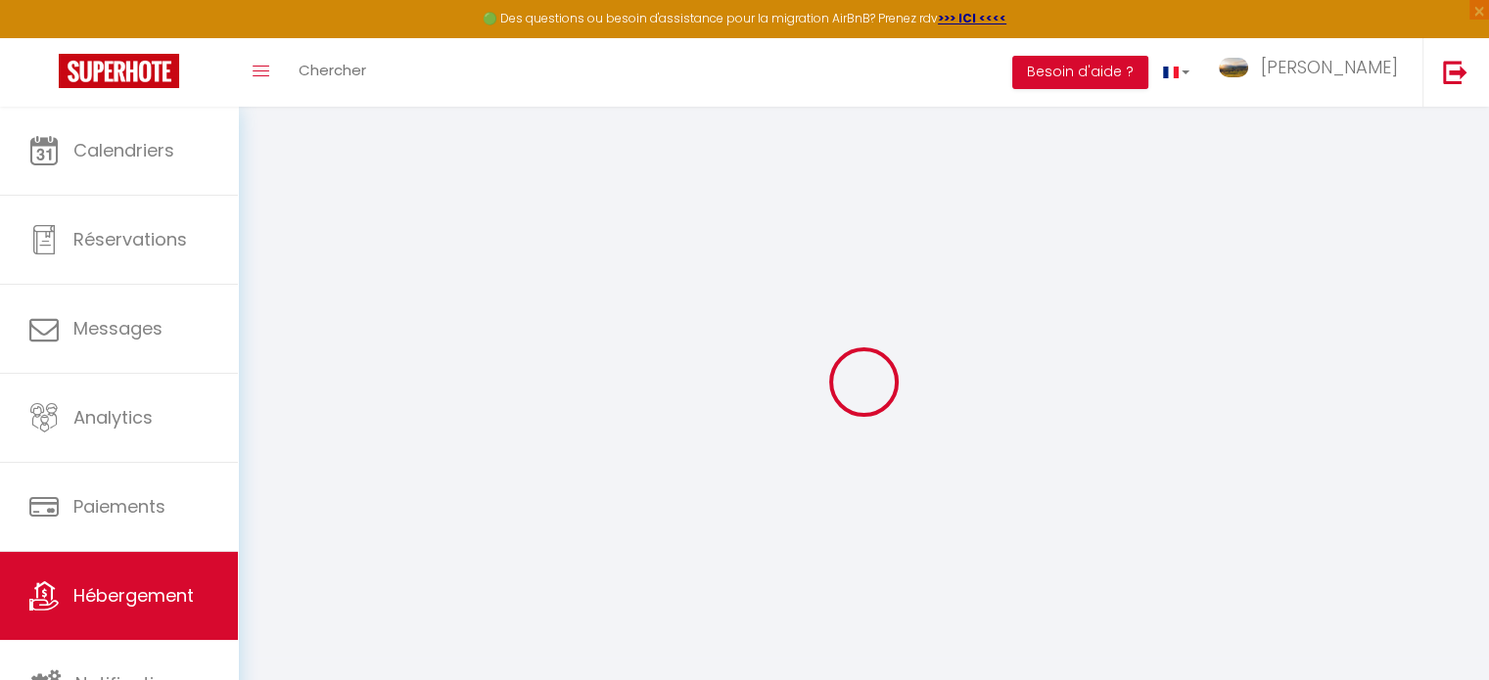
checkbox input "false"
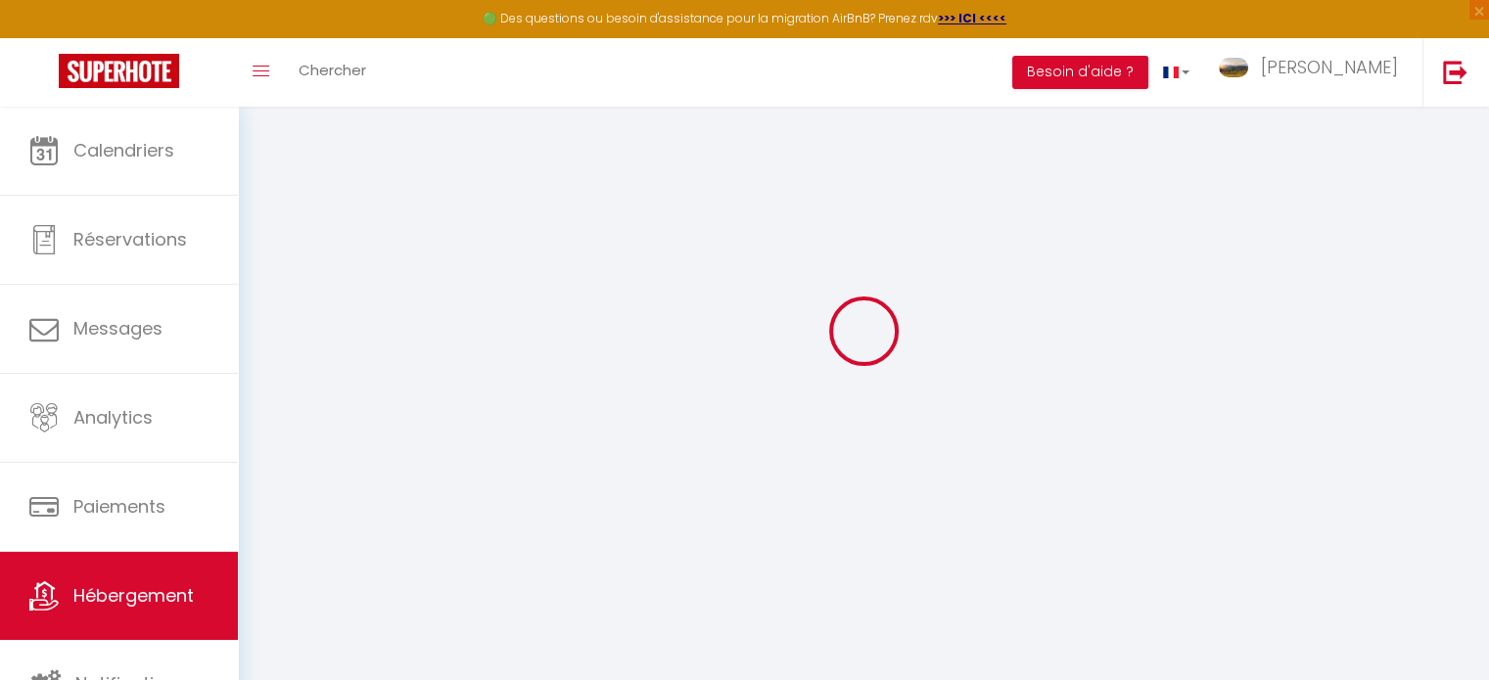
checkbox input "false"
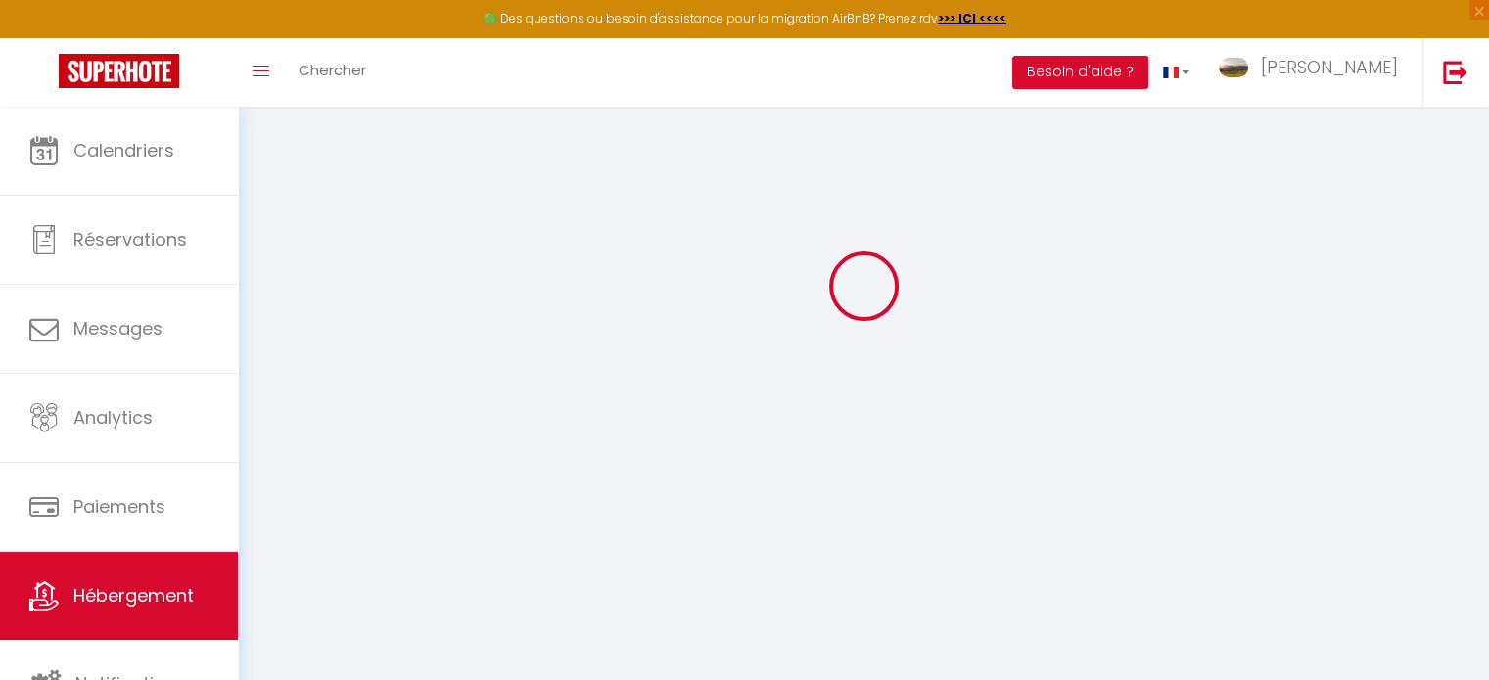
checkbox input "false"
select select "16:00"
select select "00:00"
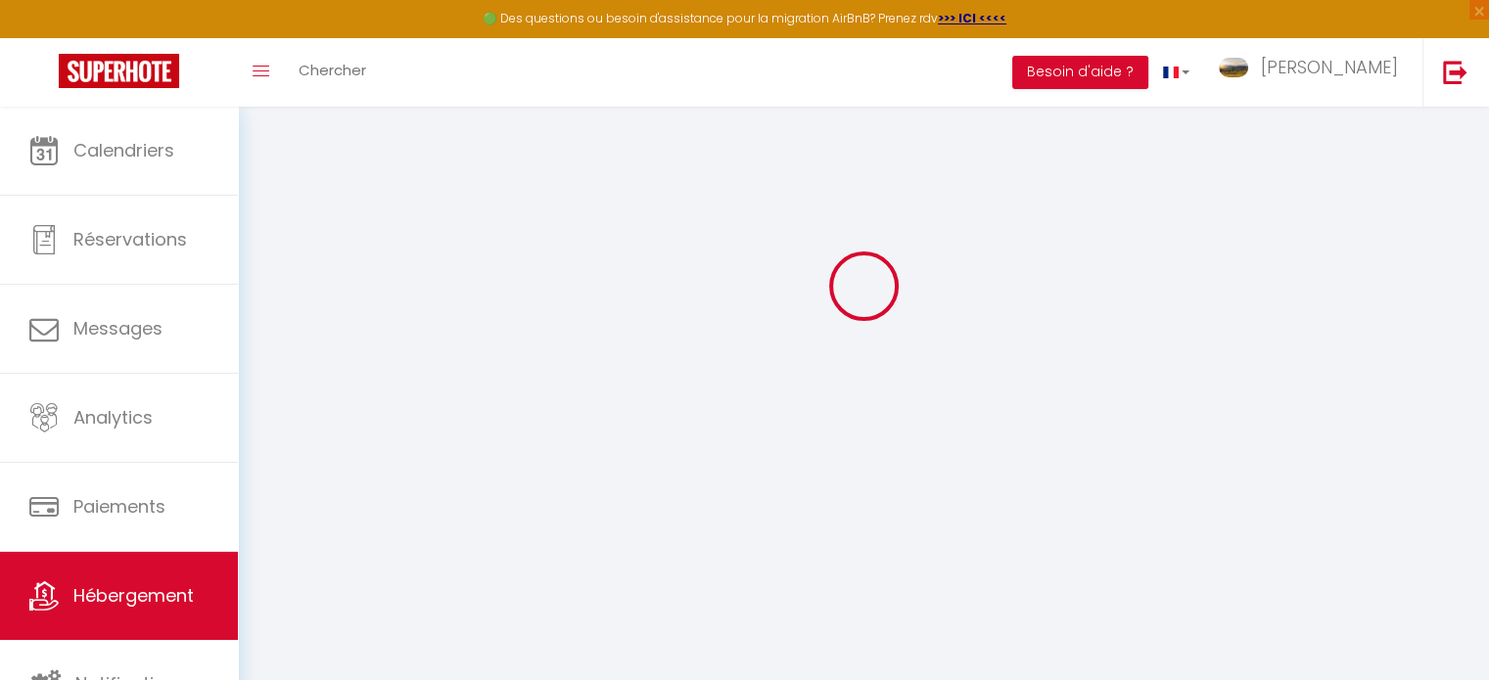
select select "11:00"
select select
select select "21:00"
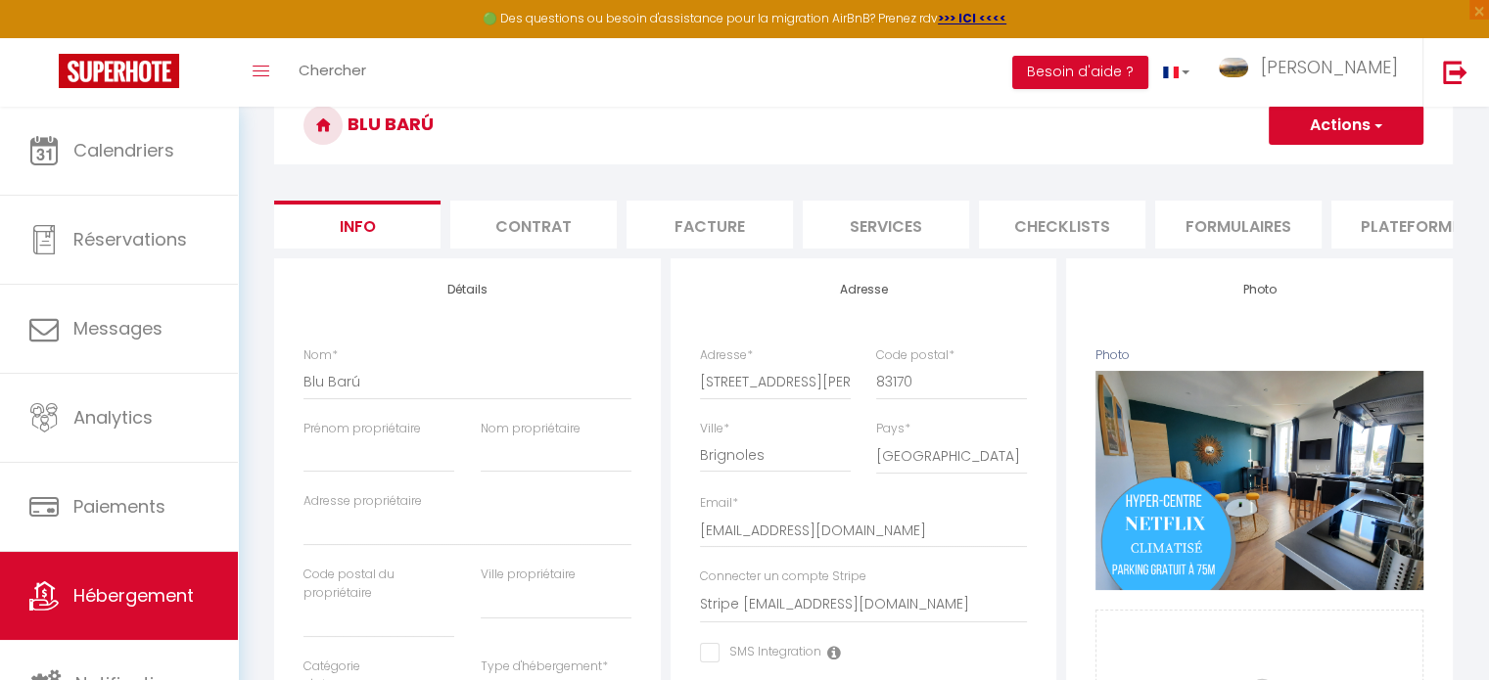
select select
checkbox input "false"
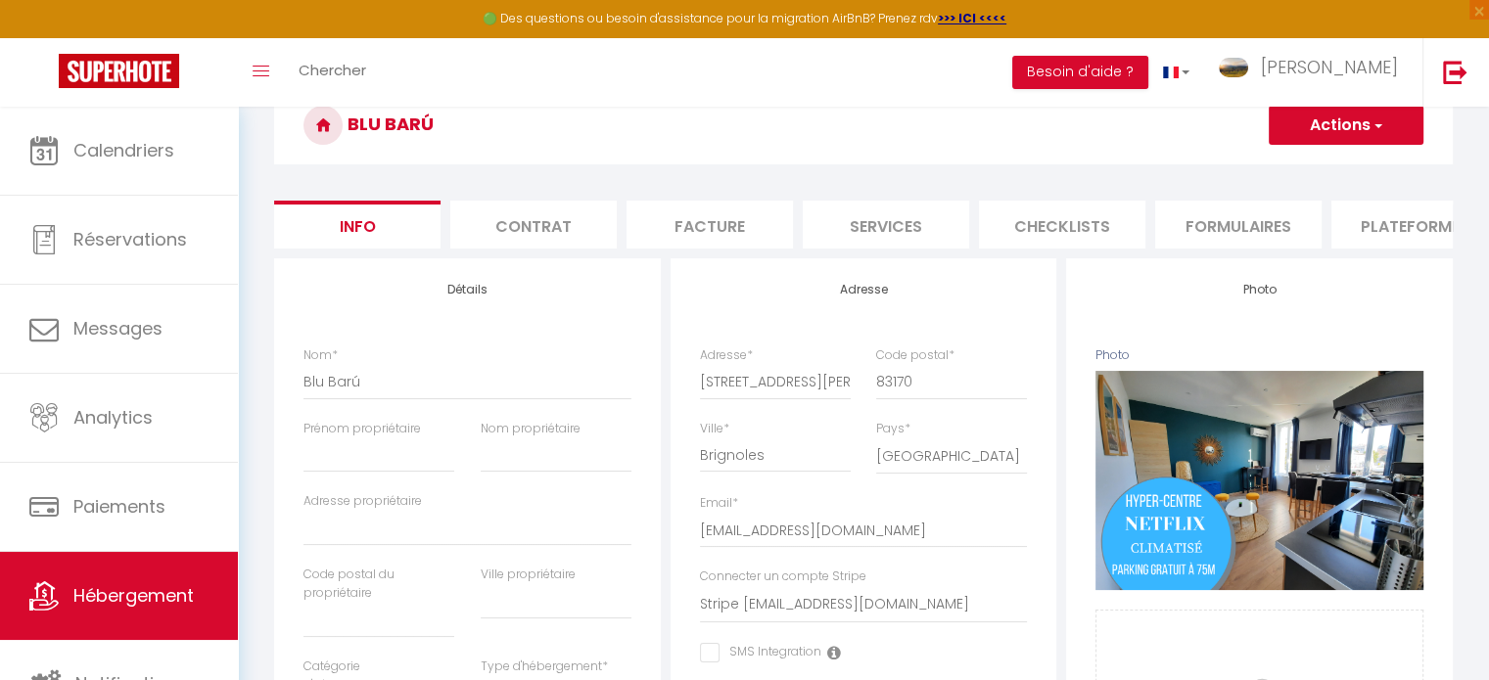
checkbox input "false"
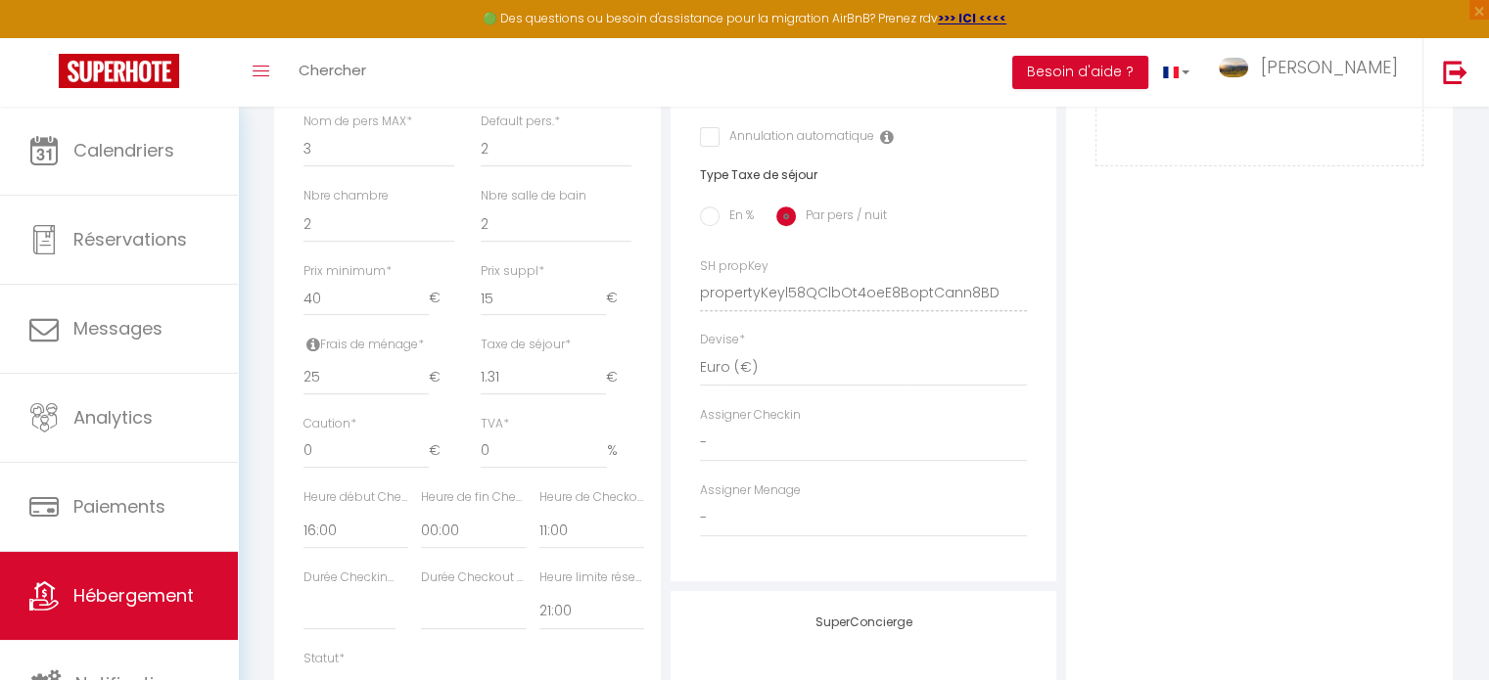
scroll to position [837, 0]
